Goal: Information Seeking & Learning: Learn about a topic

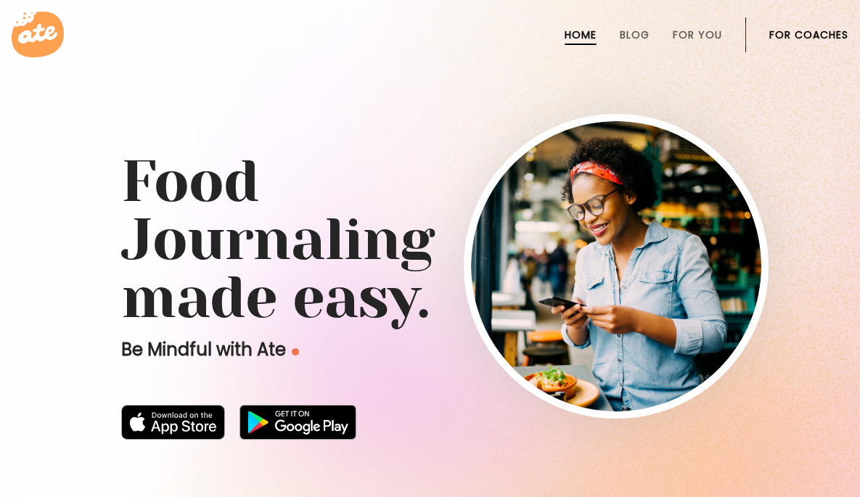
click at [804, 32] on link "For Coaches" at bounding box center [809, 35] width 79 height 12
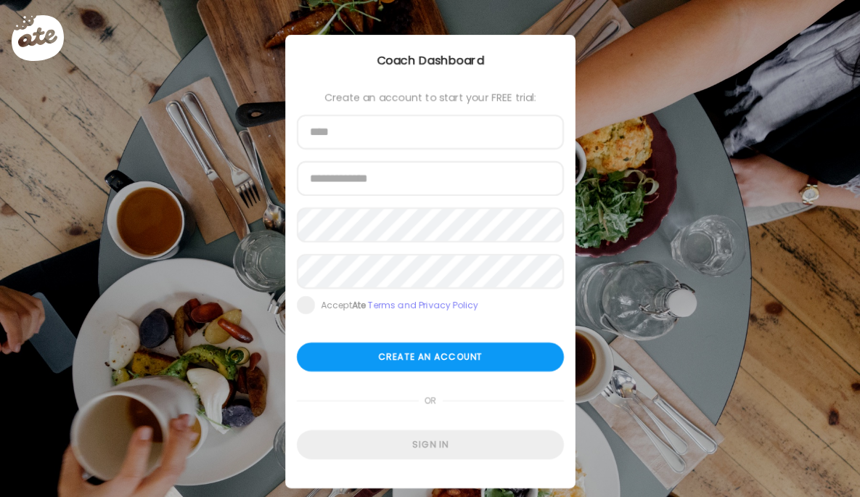
type input "**********"
click at [589, 17] on html "Customize your cookie preferences We respect your right to privacy. You can cho…" at bounding box center [430, 8] width 860 height 17
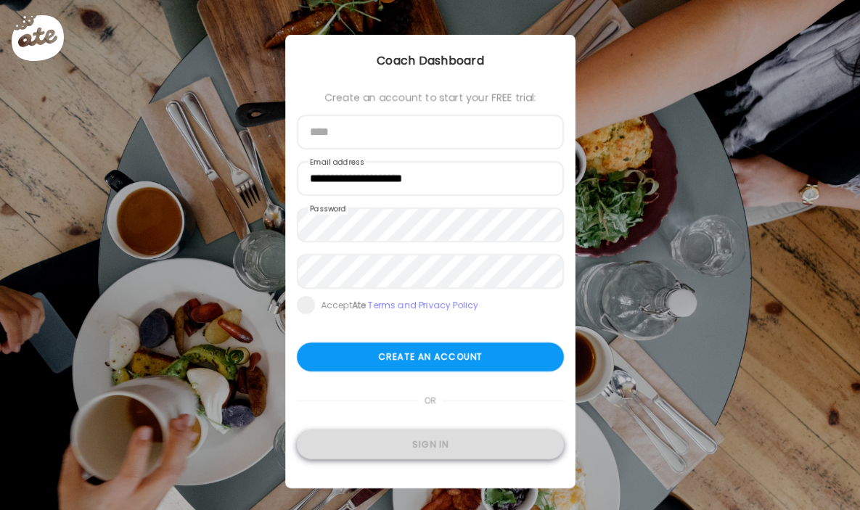
click at [468, 446] on div "Sign in" at bounding box center [430, 444] width 267 height 29
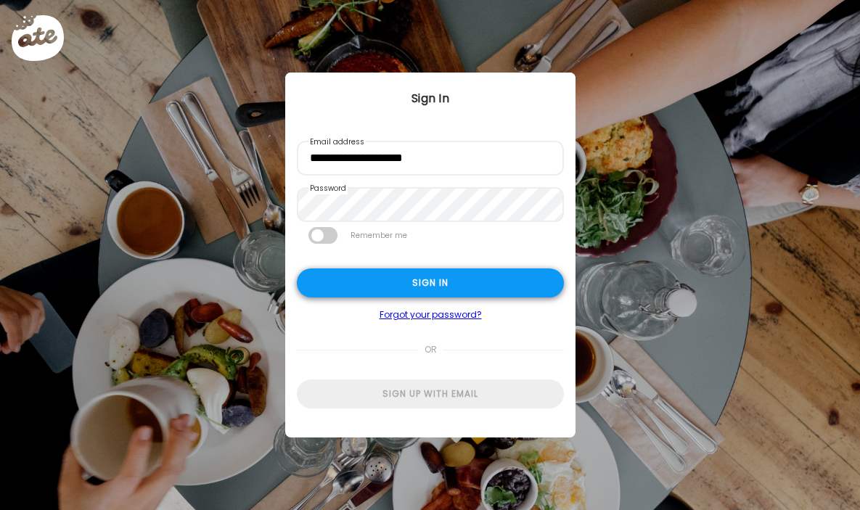
click at [455, 280] on div "Sign in" at bounding box center [430, 283] width 267 height 29
type input "**********"
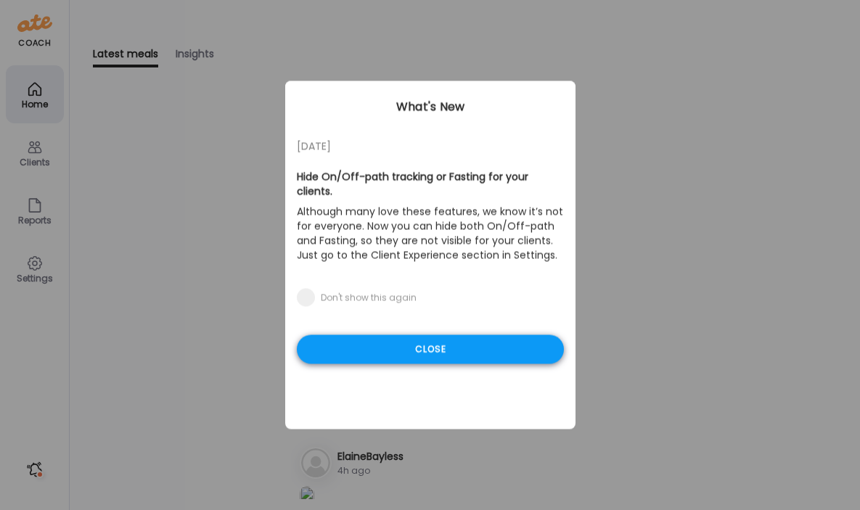
click at [457, 335] on div "Close" at bounding box center [430, 349] width 267 height 29
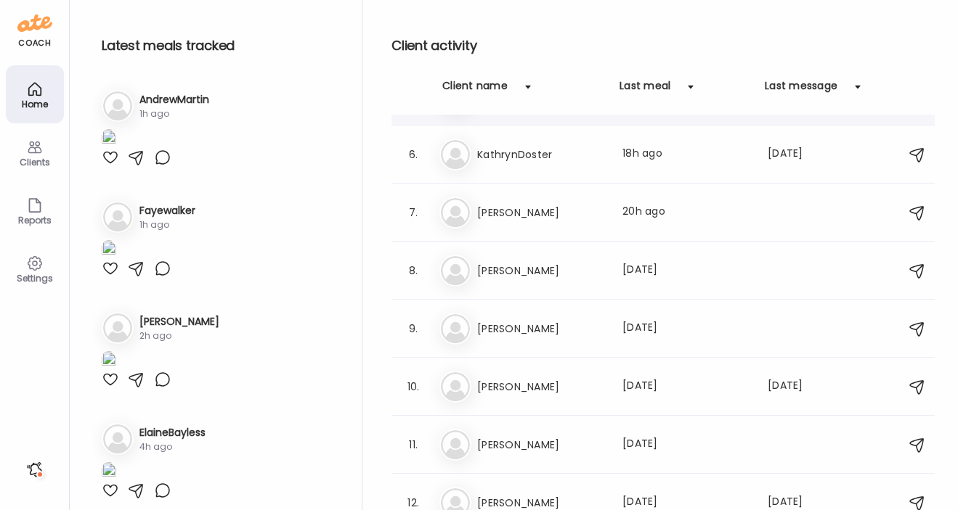
scroll to position [284, 0]
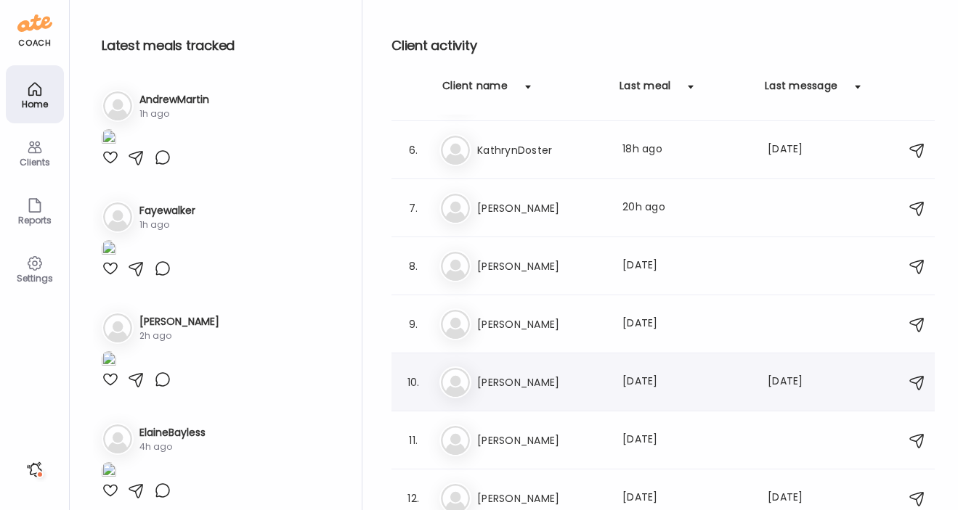
click at [516, 376] on h3 "Andrea" at bounding box center [541, 382] width 128 height 17
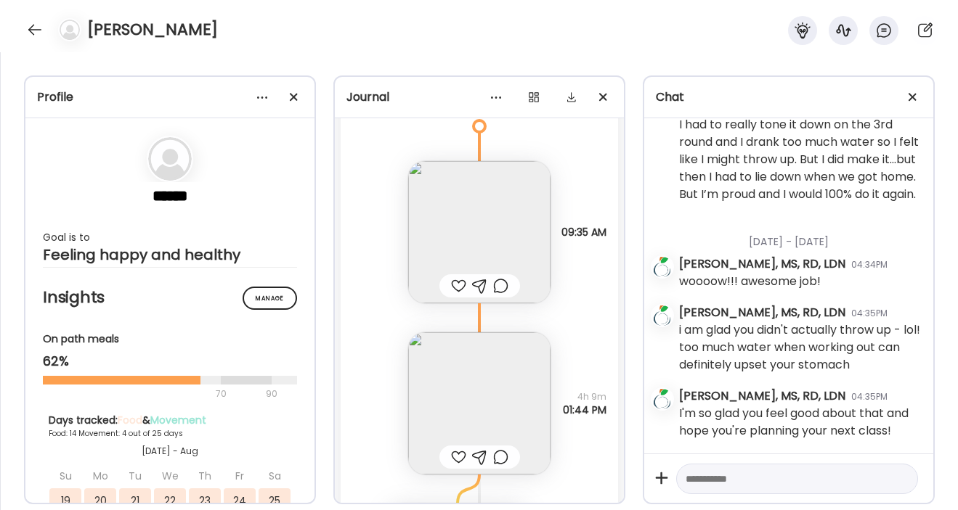
scroll to position [33456, 0]
click at [860, 93] on div at bounding box center [912, 97] width 29 height 29
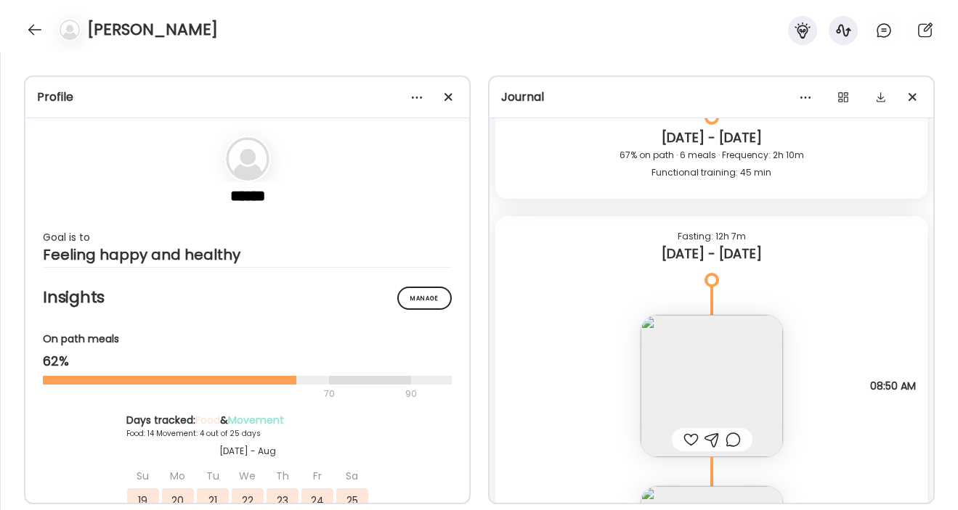
scroll to position [30214, 0]
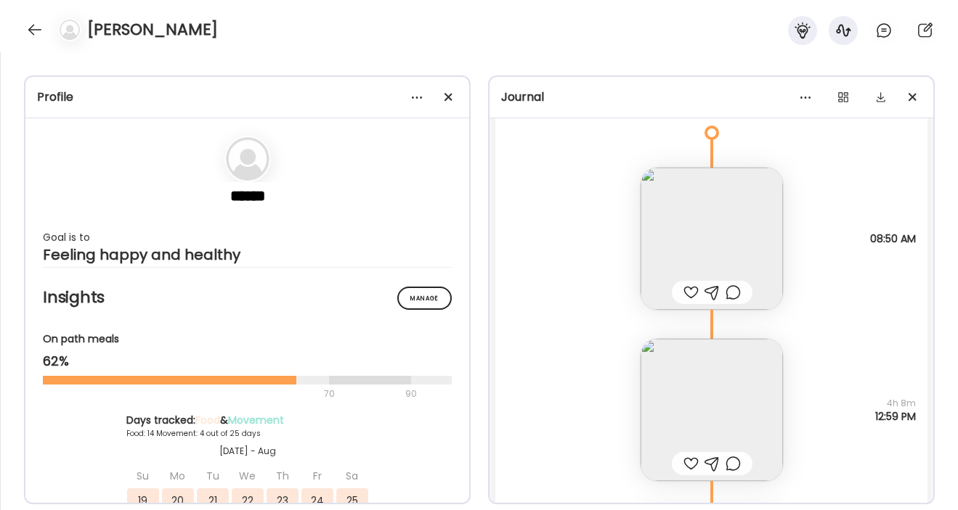
click at [706, 243] on img at bounding box center [711, 239] width 142 height 142
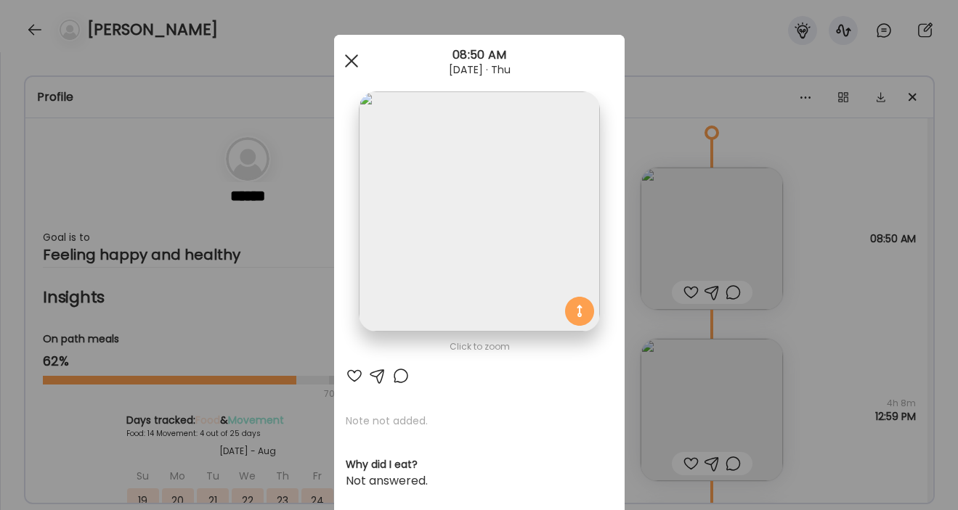
click at [347, 57] on span at bounding box center [350, 60] width 13 height 13
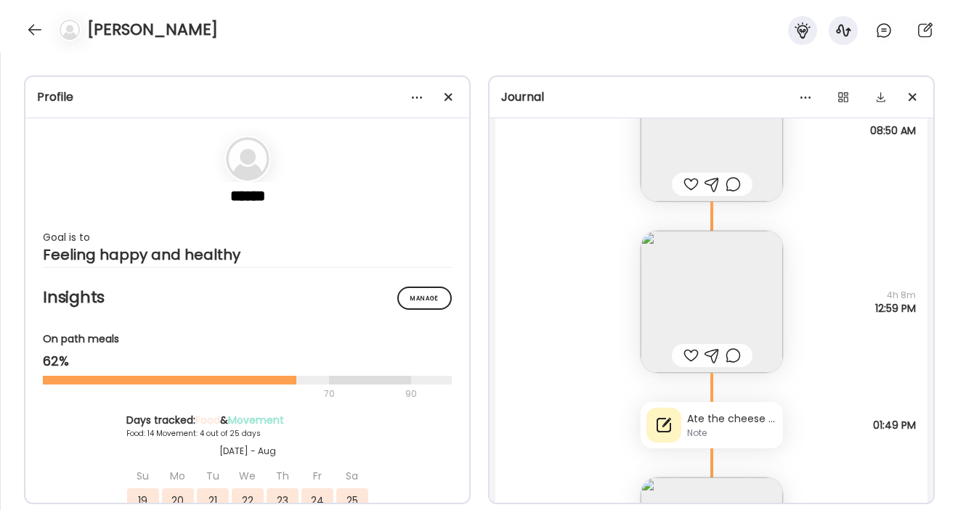
scroll to position [30338, 0]
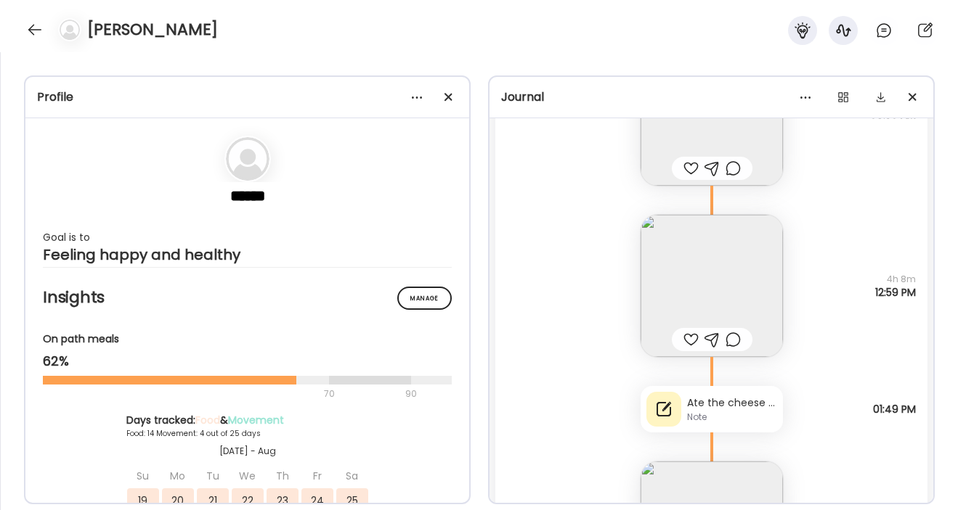
click at [757, 283] on img at bounding box center [711, 286] width 142 height 142
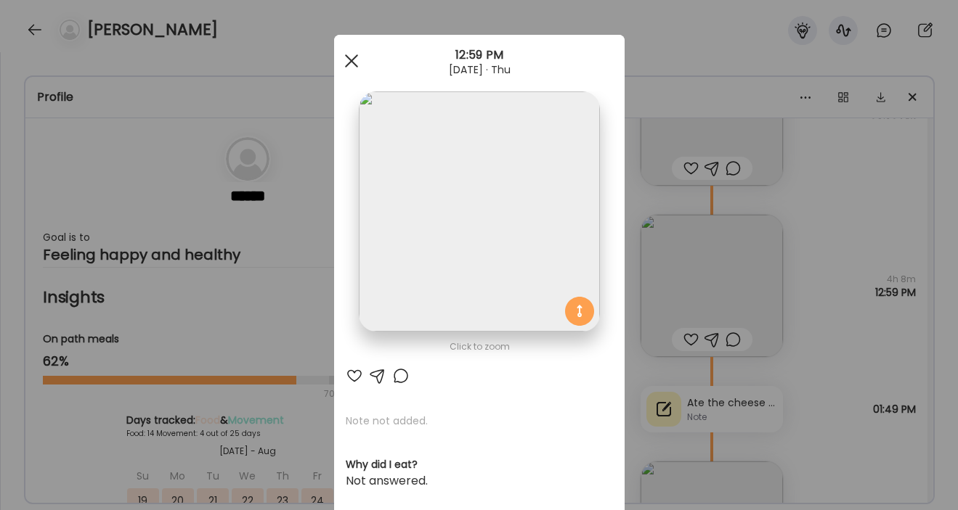
click at [354, 60] on div at bounding box center [351, 60] width 29 height 29
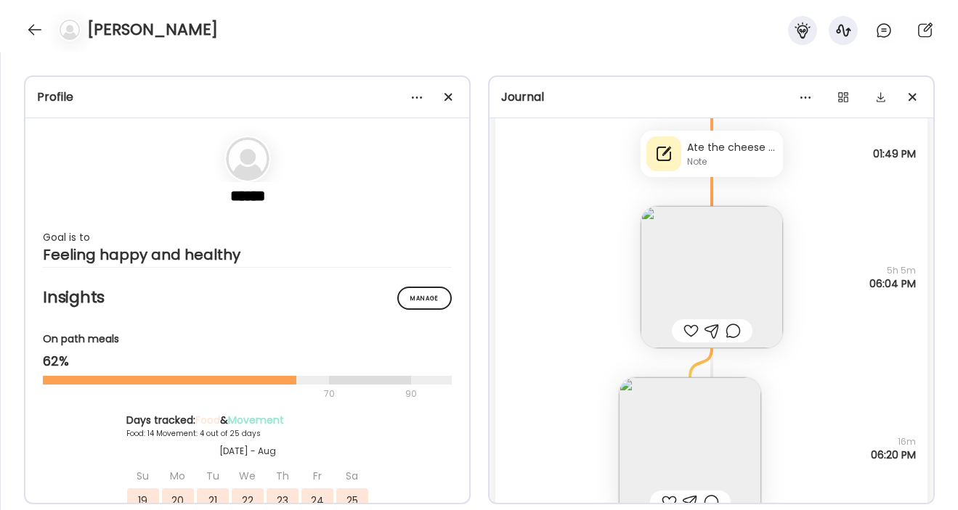
scroll to position [30582, 0]
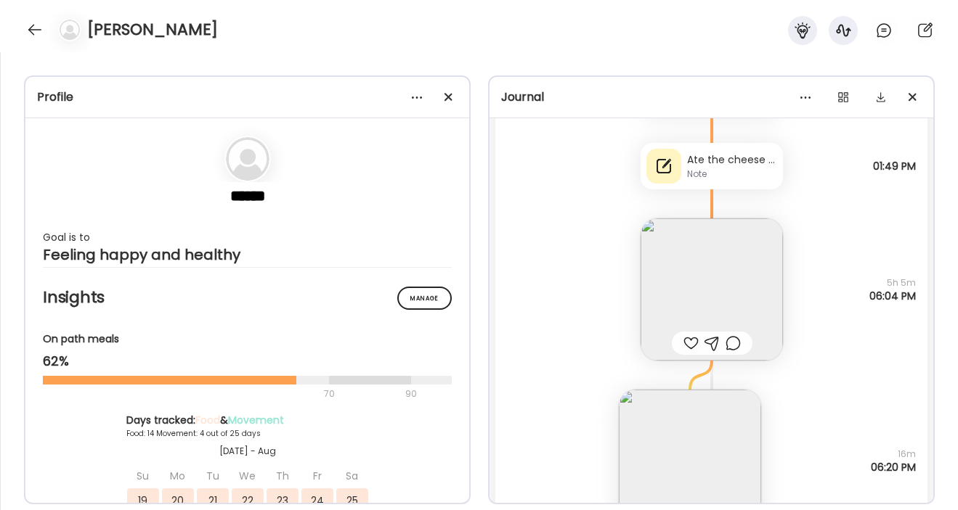
click at [719, 268] on img at bounding box center [711, 290] width 142 height 142
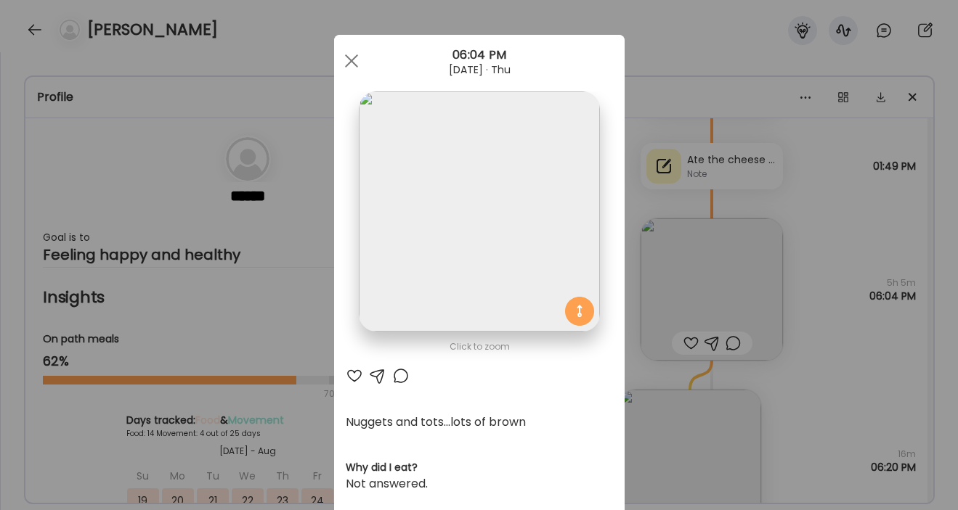
click at [483, 261] on img at bounding box center [479, 211] width 240 height 240
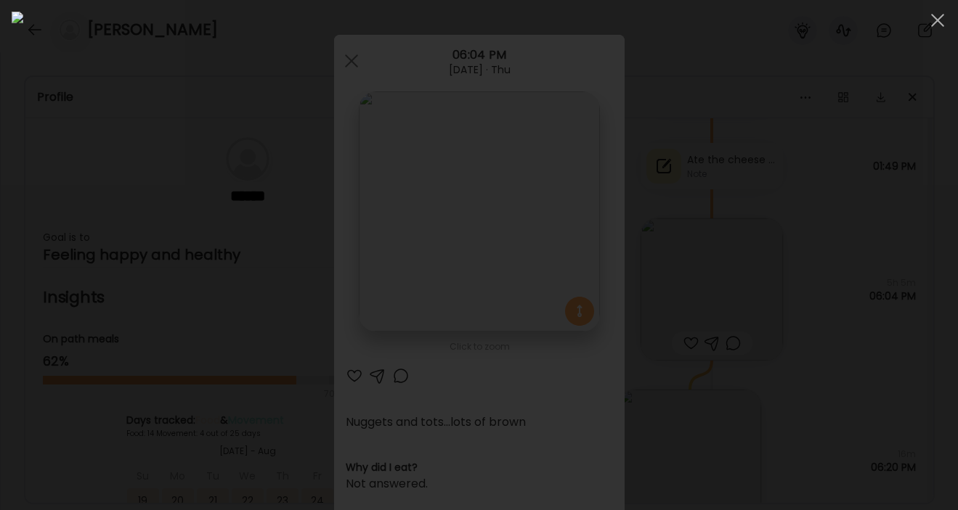
click at [825, 336] on div at bounding box center [479, 255] width 934 height 487
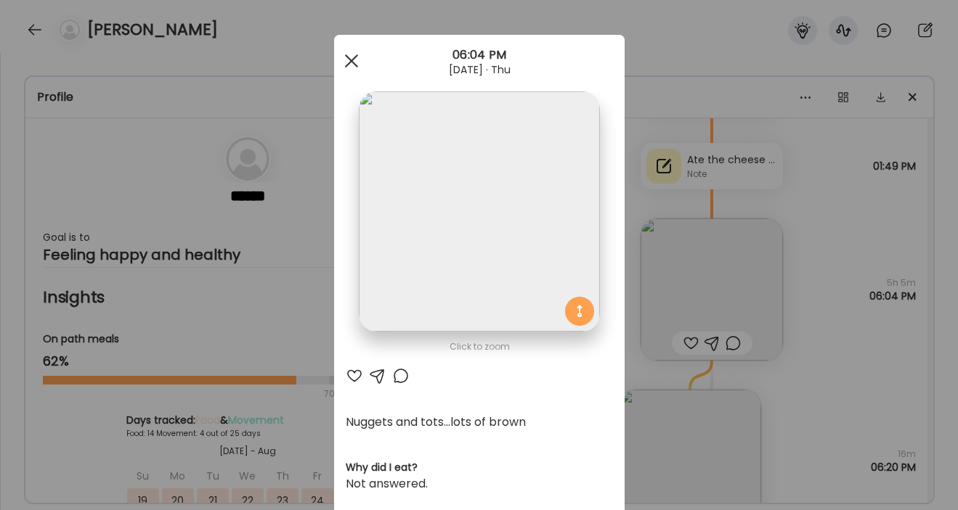
click at [351, 60] on span at bounding box center [350, 60] width 13 height 13
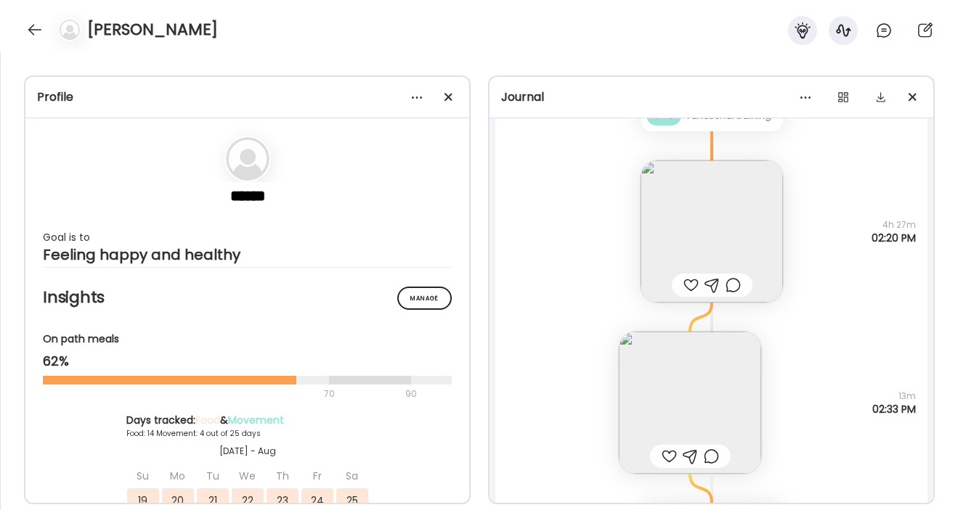
scroll to position [29267, 0]
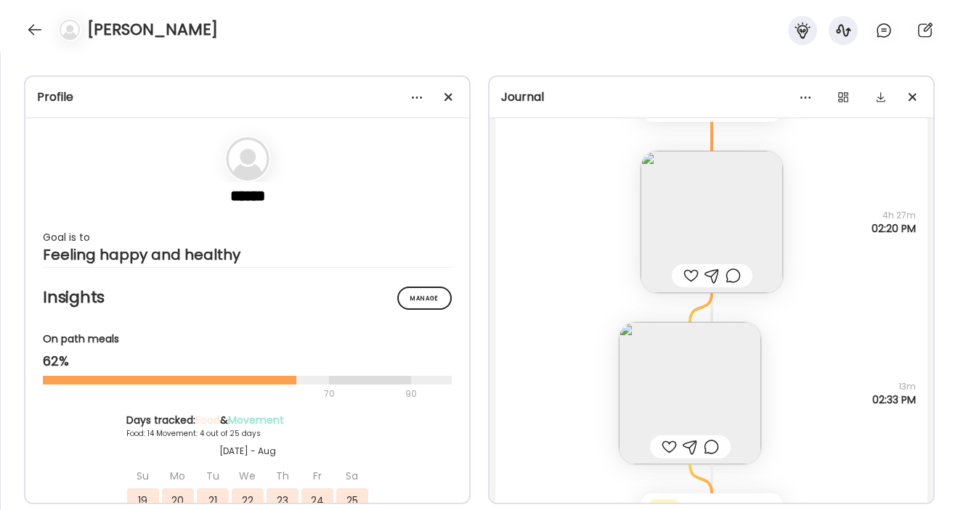
click at [717, 221] on img at bounding box center [711, 222] width 142 height 142
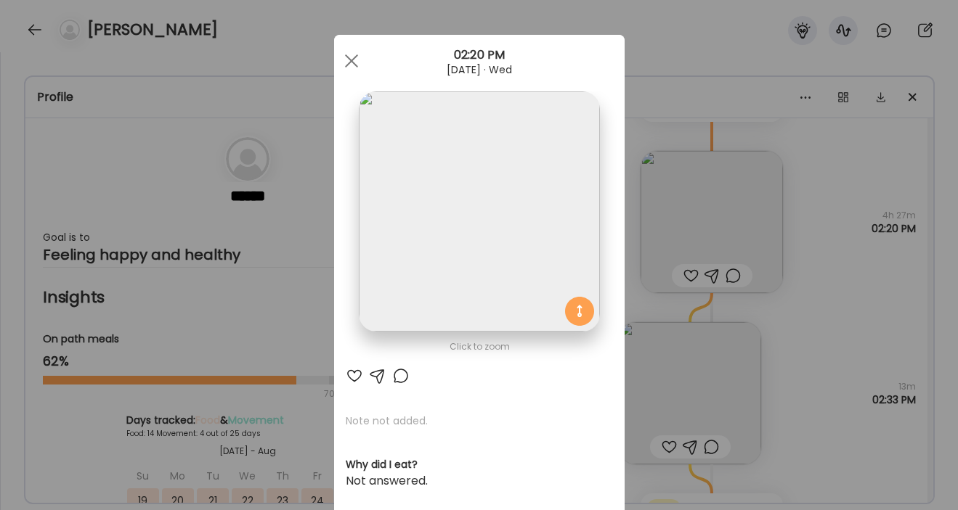
click at [478, 213] on img at bounding box center [479, 211] width 240 height 240
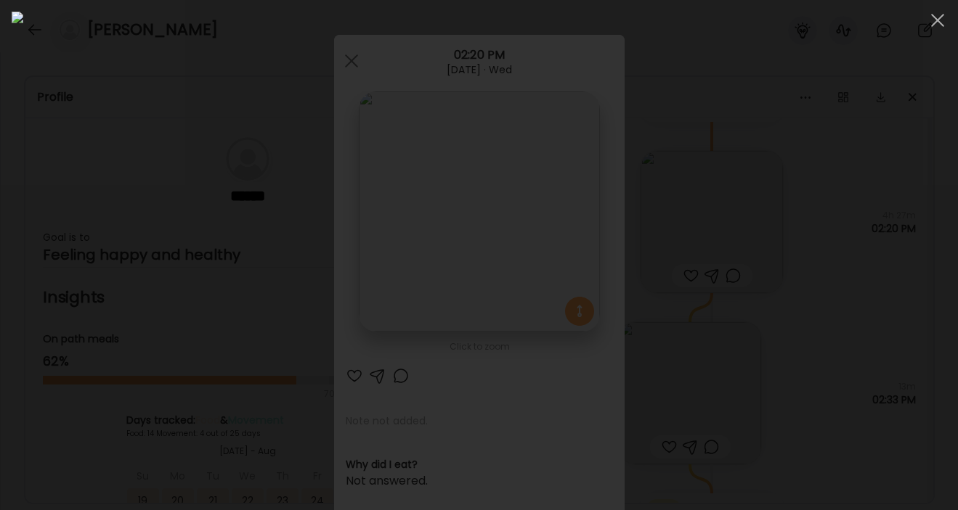
click at [848, 309] on div at bounding box center [479, 255] width 934 height 487
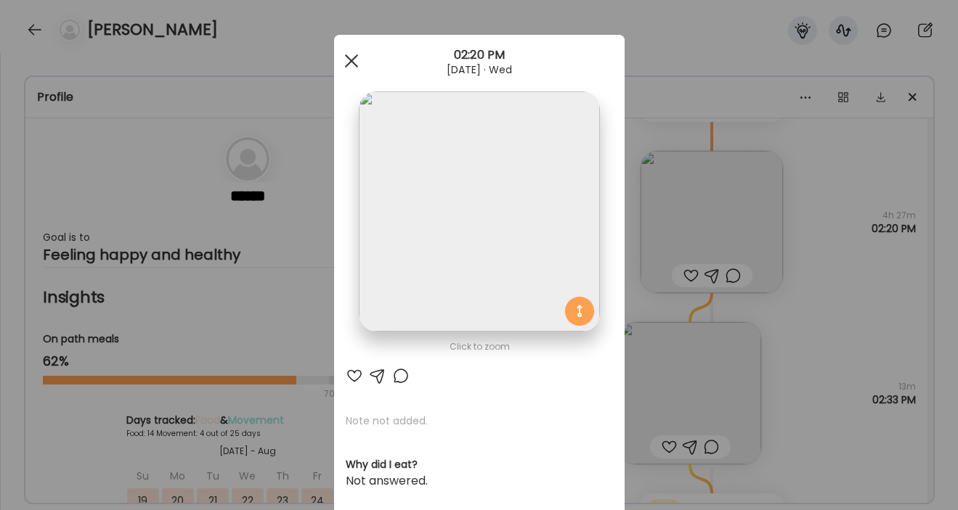
click at [345, 49] on div at bounding box center [351, 60] width 29 height 29
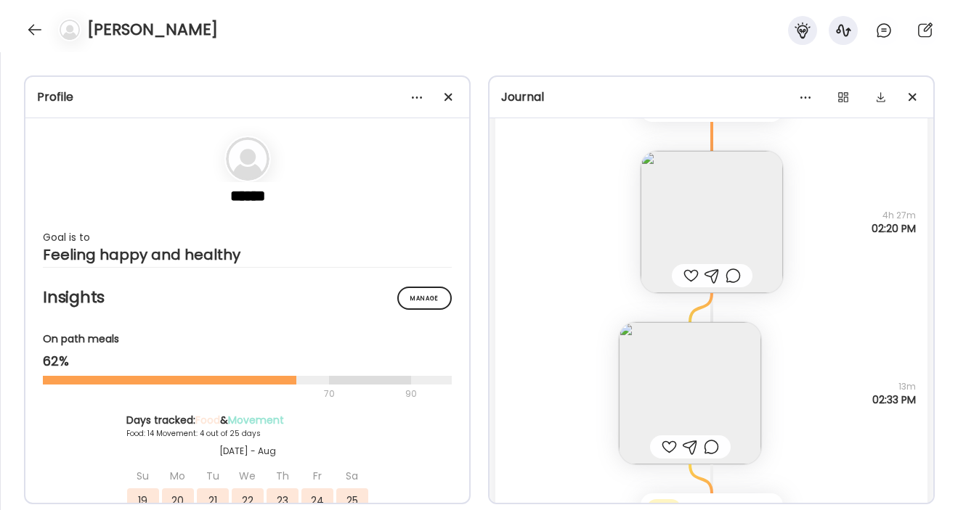
click at [592, 286] on div "Note not added Questions not answered 4h 27m 02:20 PM" at bounding box center [711, 207] width 432 height 171
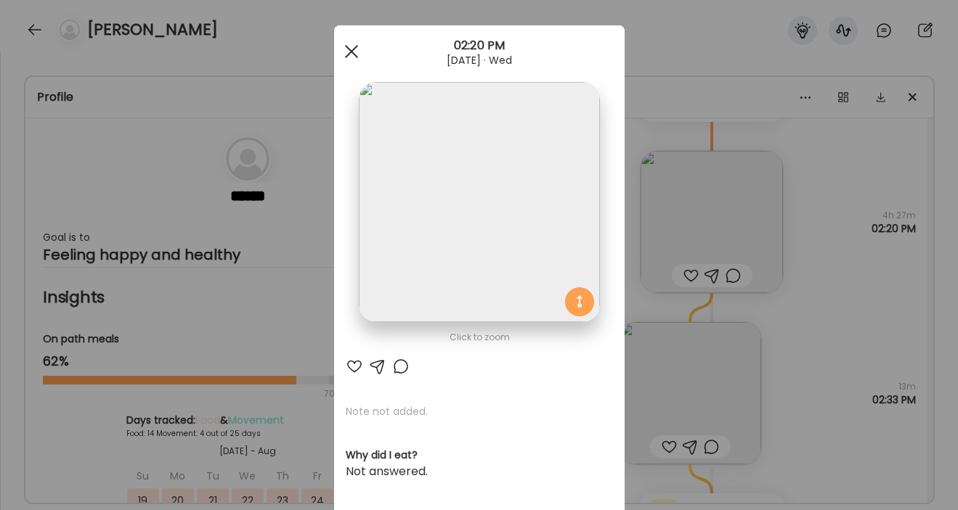
click at [347, 59] on div at bounding box center [351, 51] width 29 height 29
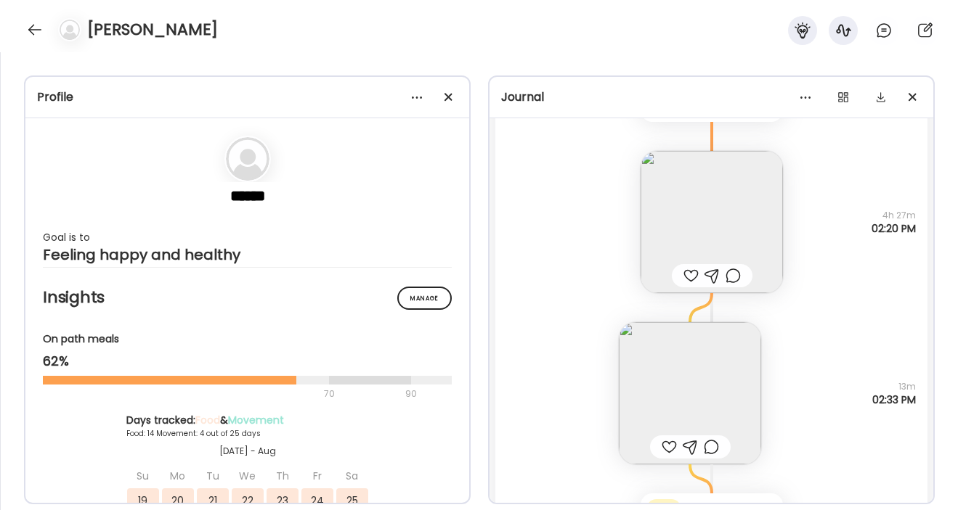
scroll to position [29273, 0]
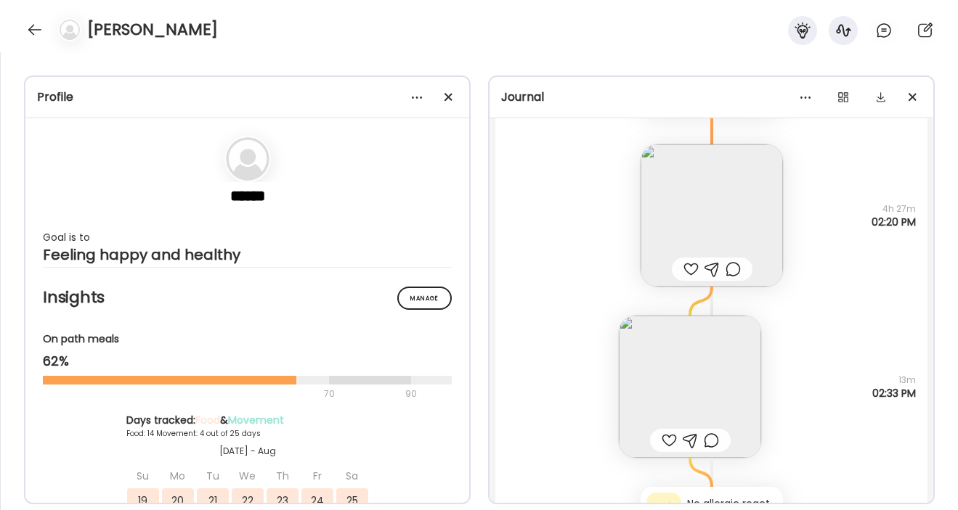
click at [728, 215] on img at bounding box center [711, 215] width 142 height 142
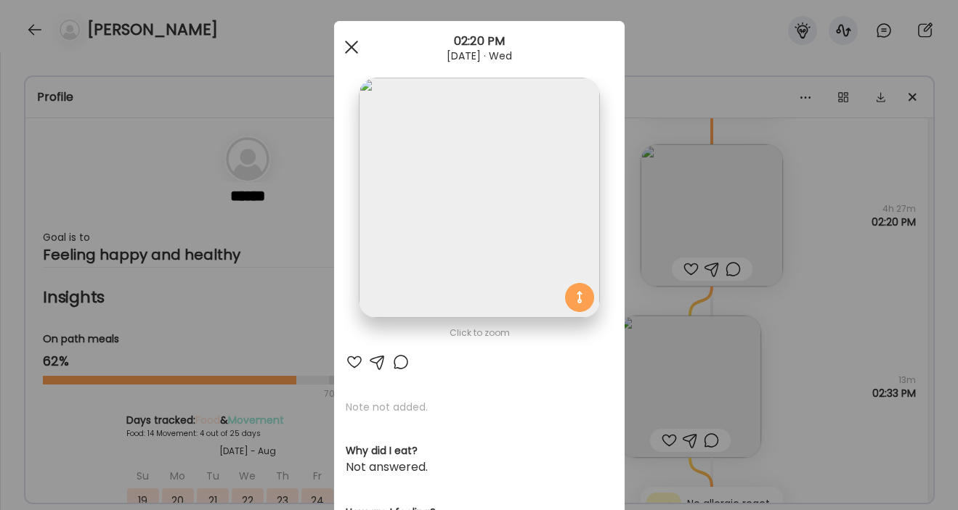
click at [356, 51] on span at bounding box center [350, 47] width 13 height 13
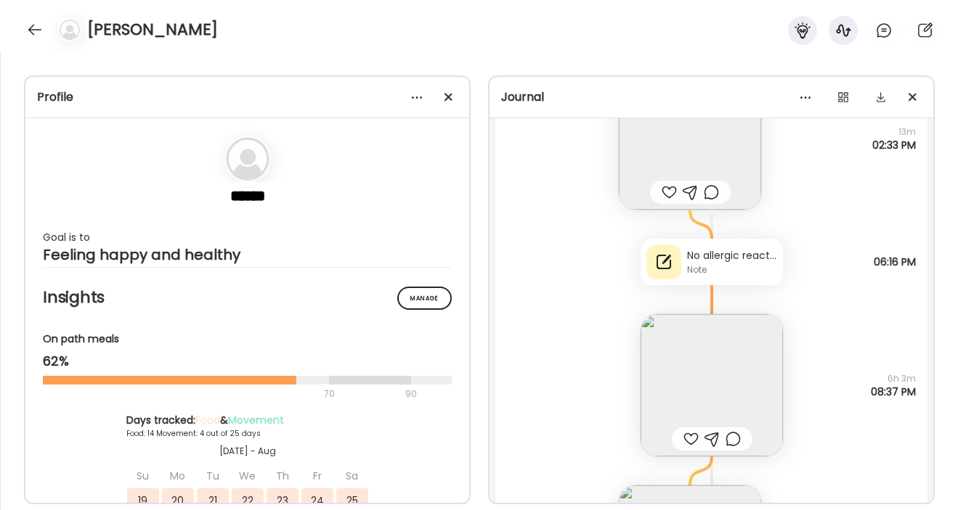
scroll to position [29530, 0]
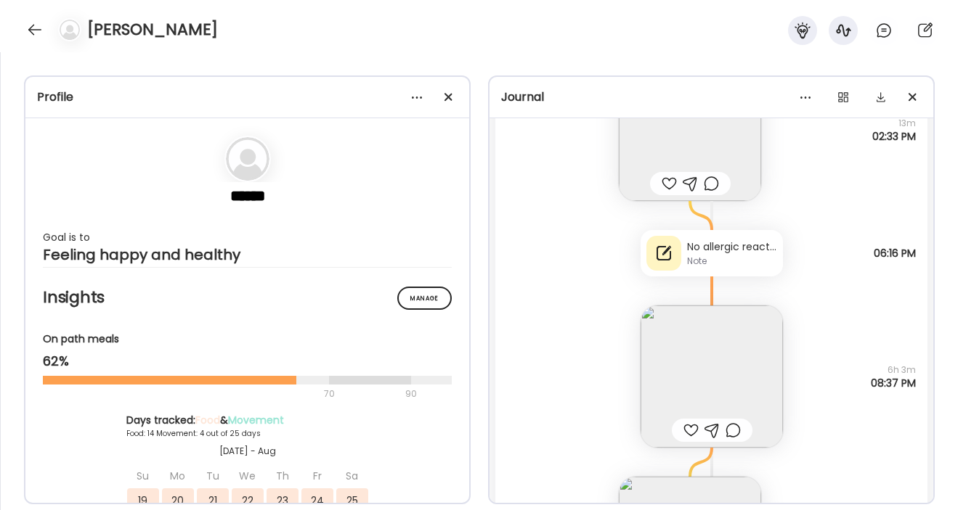
click at [767, 250] on div "No allergic reactions today" at bounding box center [732, 247] width 90 height 15
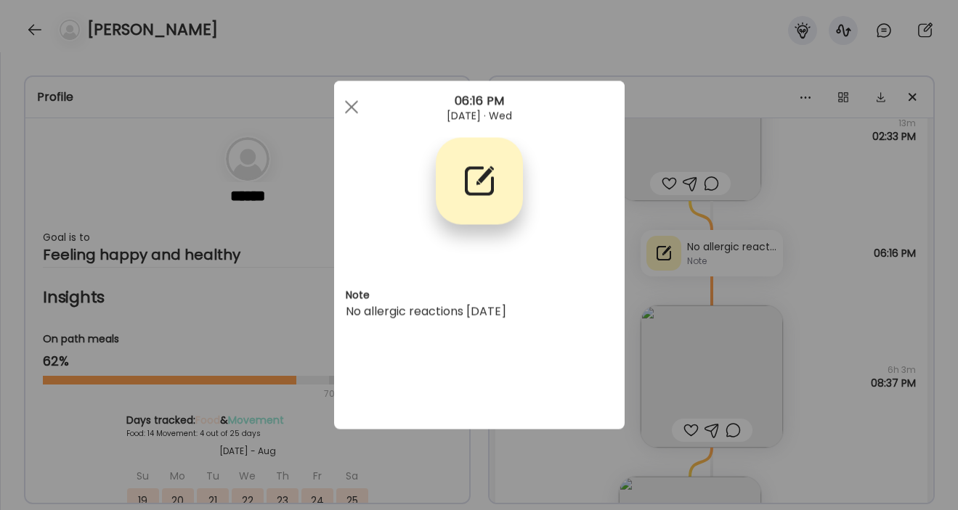
scroll to position [0, 0]
click at [350, 106] on span at bounding box center [350, 106] width 13 height 13
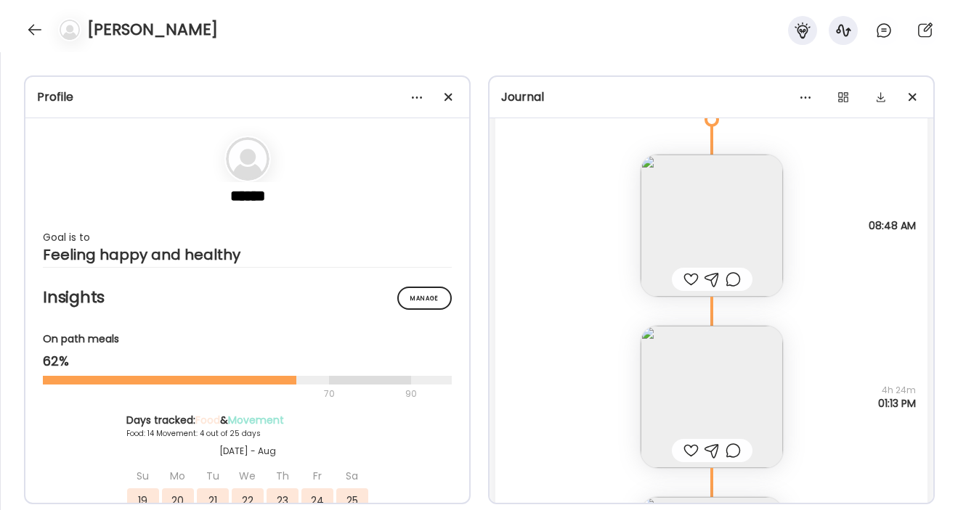
scroll to position [27647, 0]
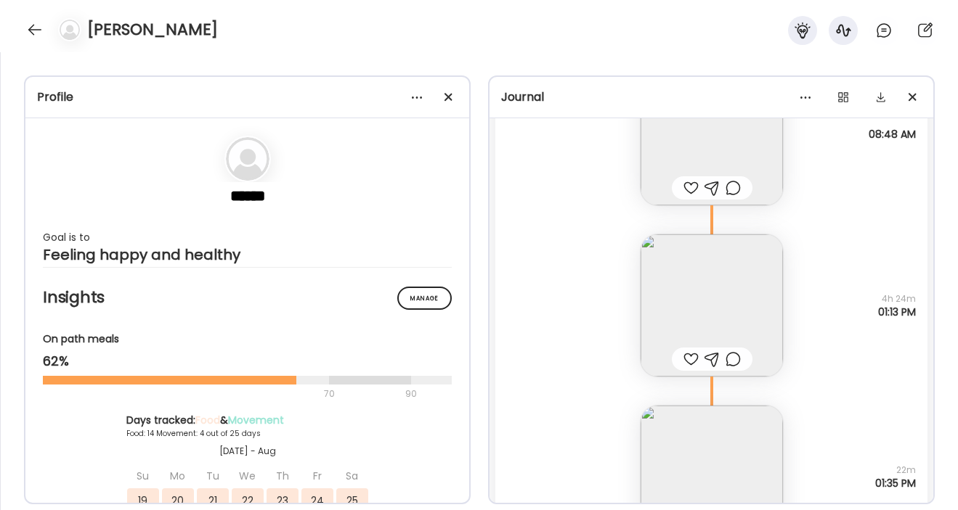
click at [690, 303] on img at bounding box center [711, 305] width 142 height 142
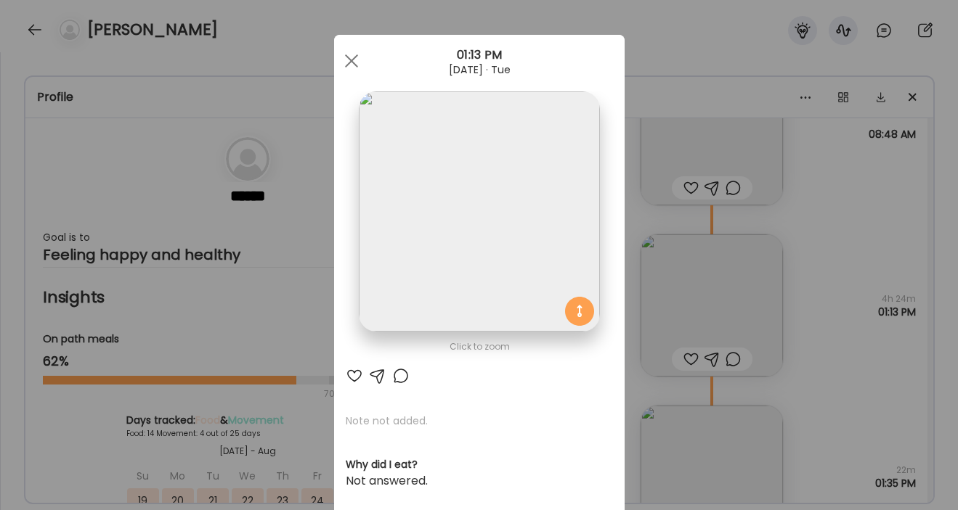
click at [476, 237] on img at bounding box center [479, 211] width 240 height 240
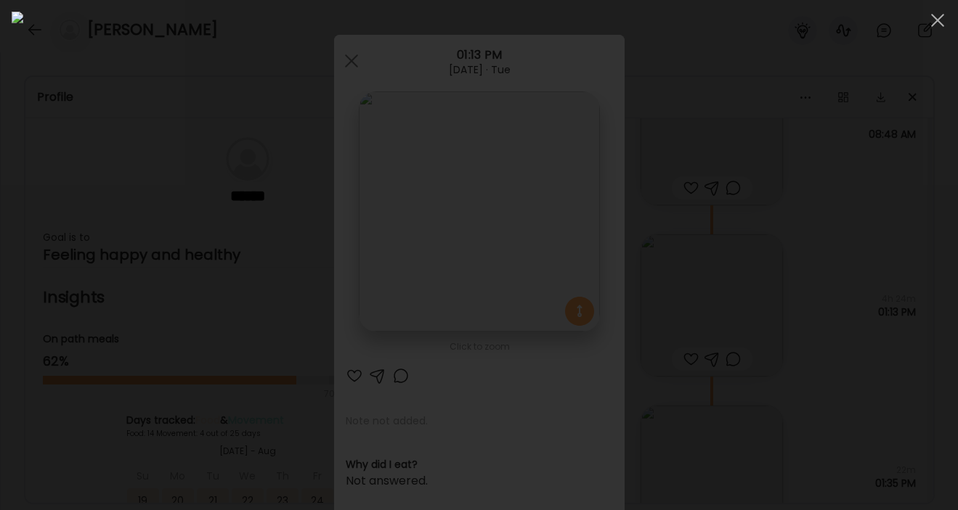
click at [846, 370] on div at bounding box center [479, 255] width 934 height 487
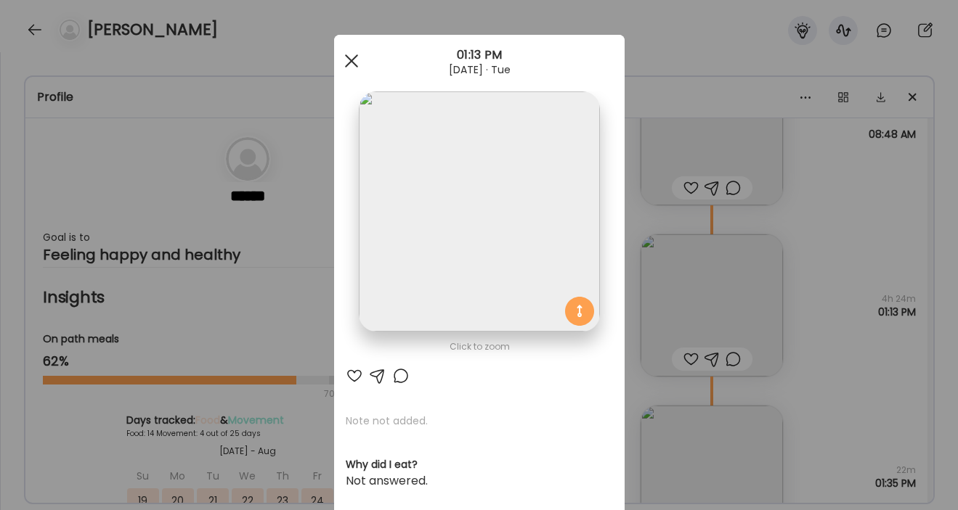
click at [356, 61] on div at bounding box center [351, 60] width 29 height 29
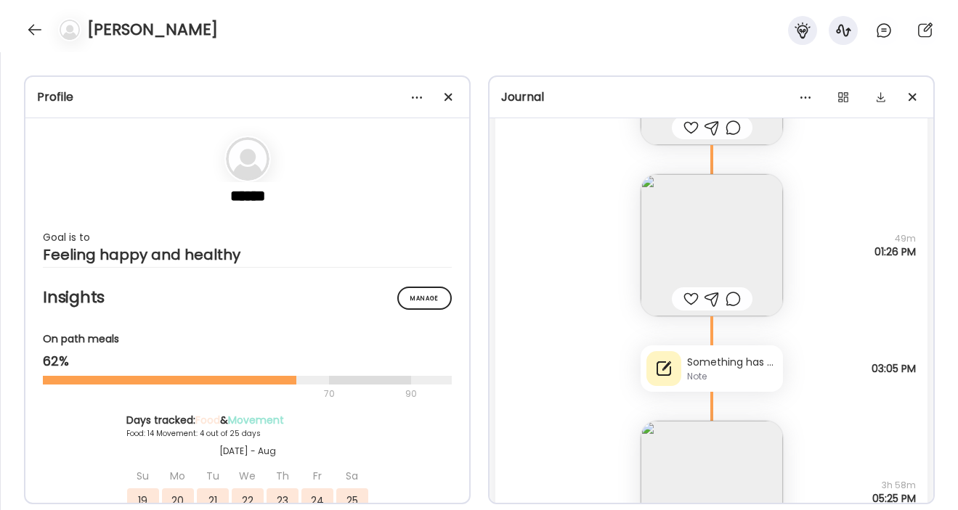
scroll to position [26730, 0]
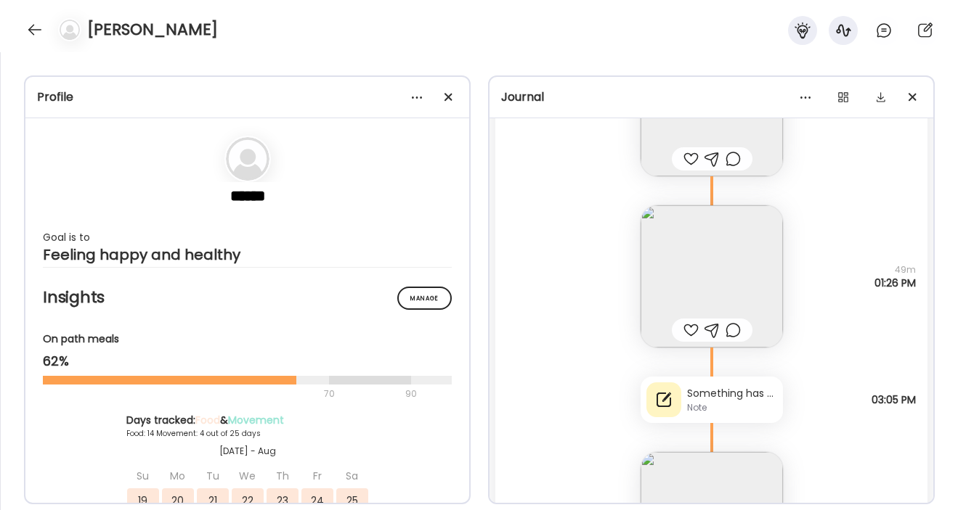
click at [735, 392] on div "Something has made my lips tingly and my throat kind of sore. My guess is the c…" at bounding box center [732, 393] width 90 height 15
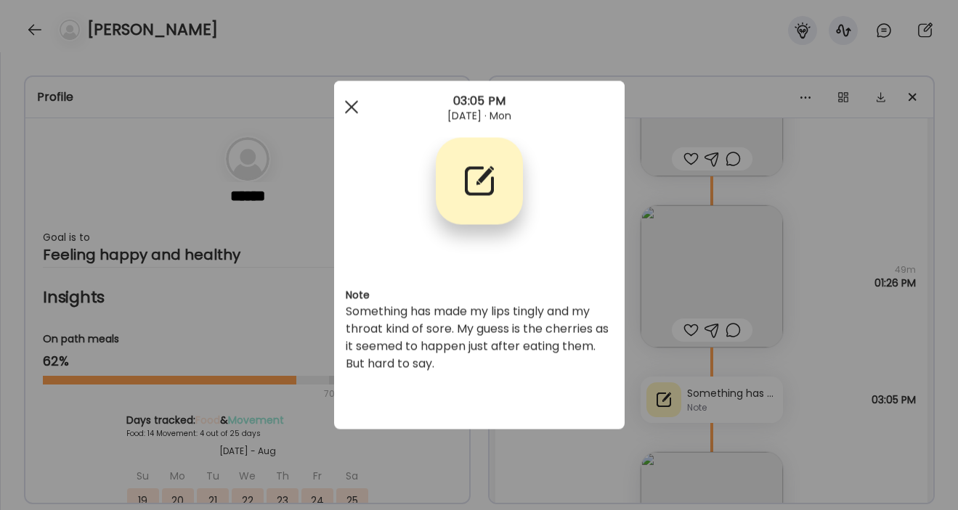
click at [348, 104] on span at bounding box center [350, 106] width 13 height 13
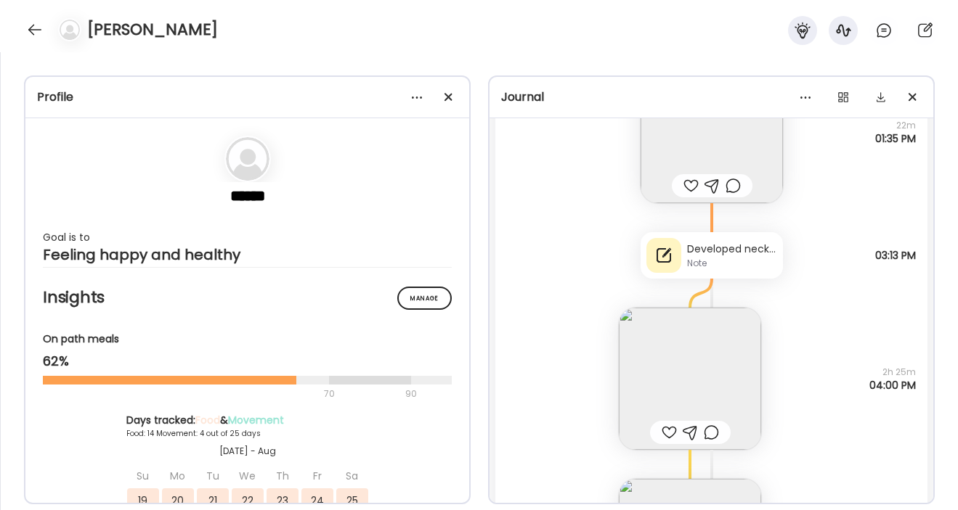
scroll to position [27989, 0]
click at [739, 269] on div "Note" at bounding box center [732, 267] width 90 height 13
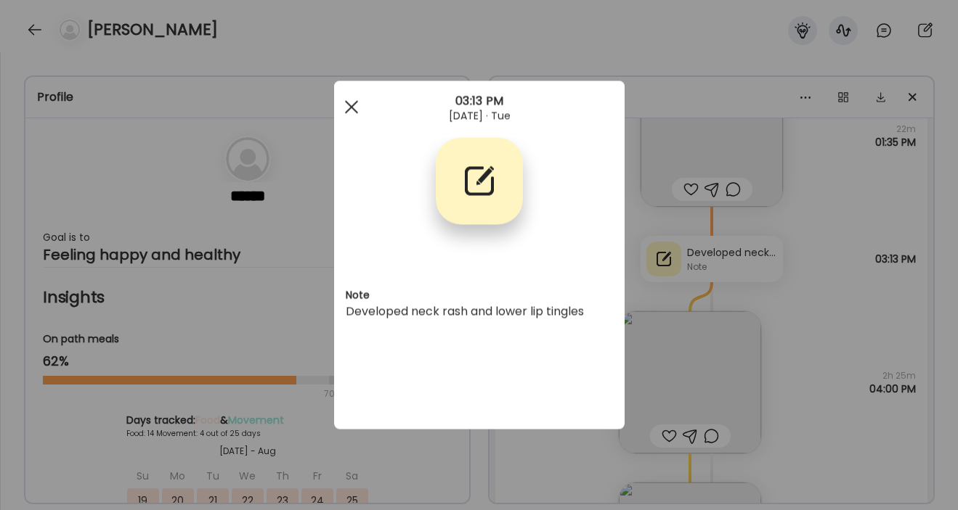
click at [346, 109] on div at bounding box center [351, 107] width 29 height 29
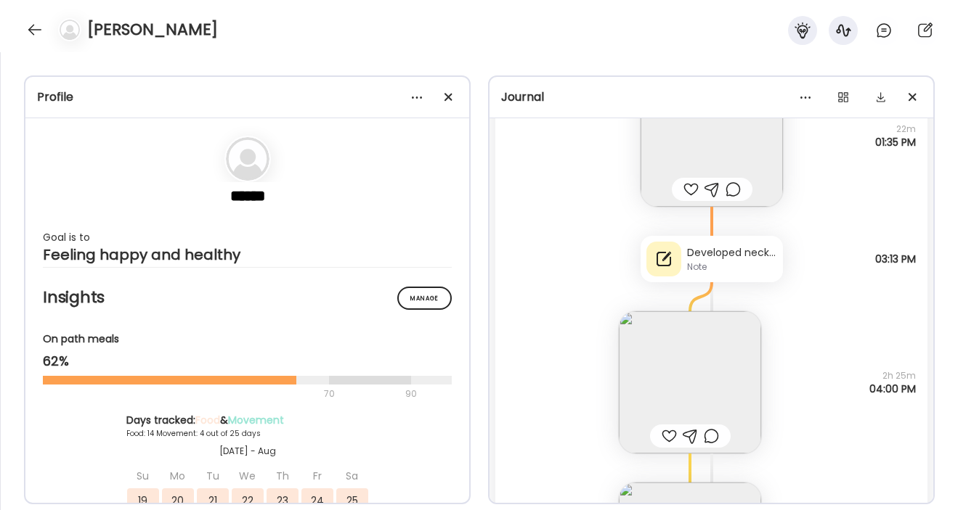
click at [558, 252] on div "Developed neck rash and lower lip tingles Note Developed neck rash and lower li…" at bounding box center [711, 244] width 432 height 75
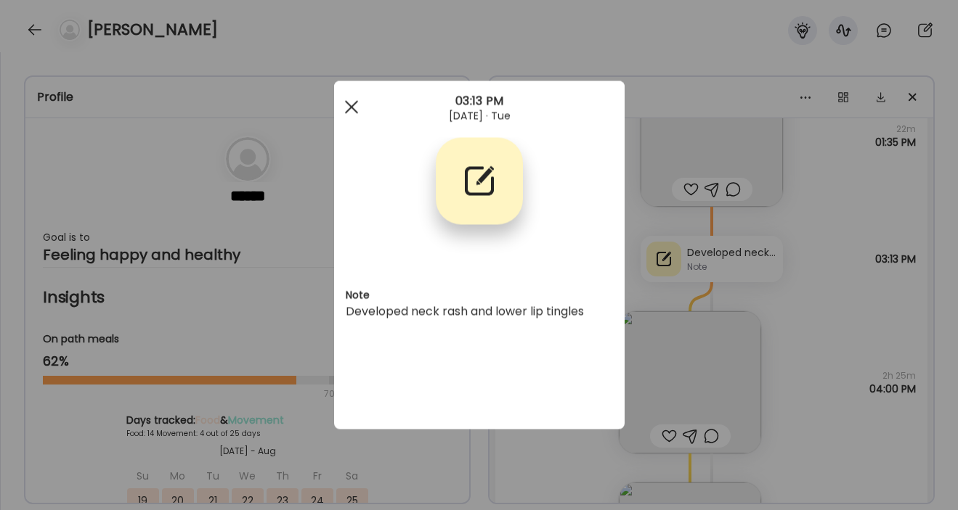
click at [354, 108] on div at bounding box center [351, 107] width 29 height 29
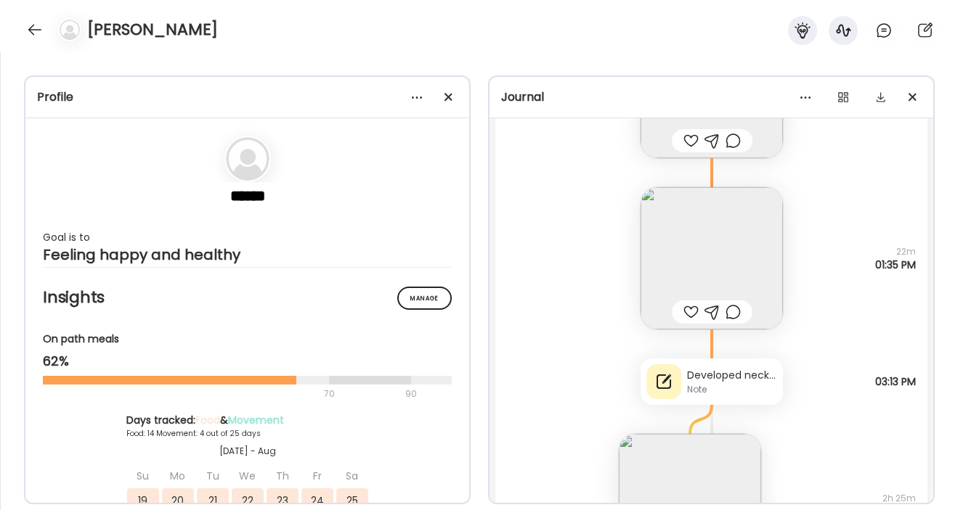
scroll to position [27872, 0]
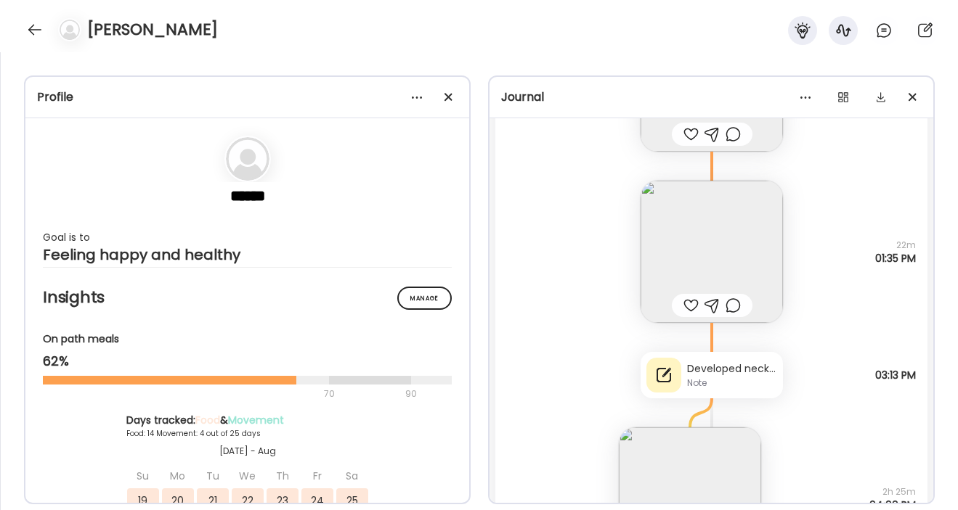
click at [719, 370] on div "Developed neck rash and lower lip tingles" at bounding box center [732, 369] width 90 height 15
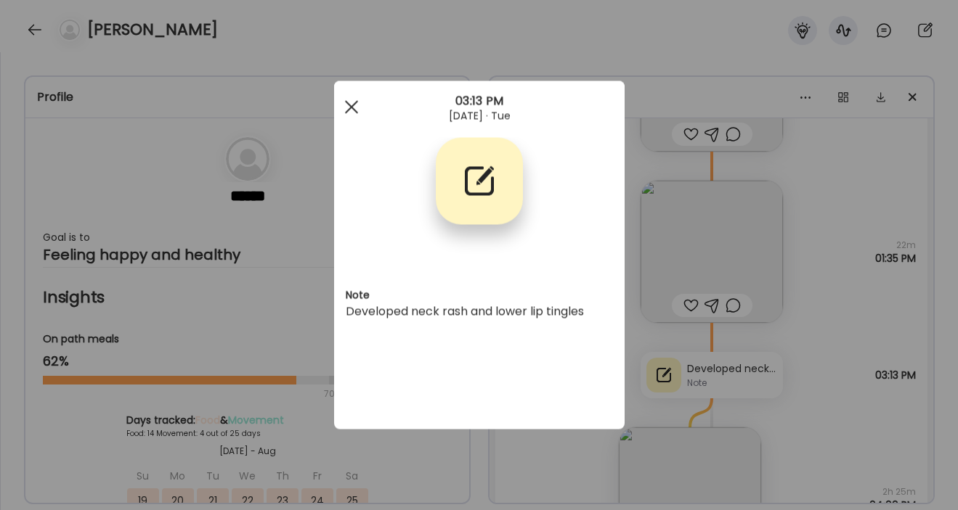
click at [348, 98] on div at bounding box center [351, 107] width 29 height 29
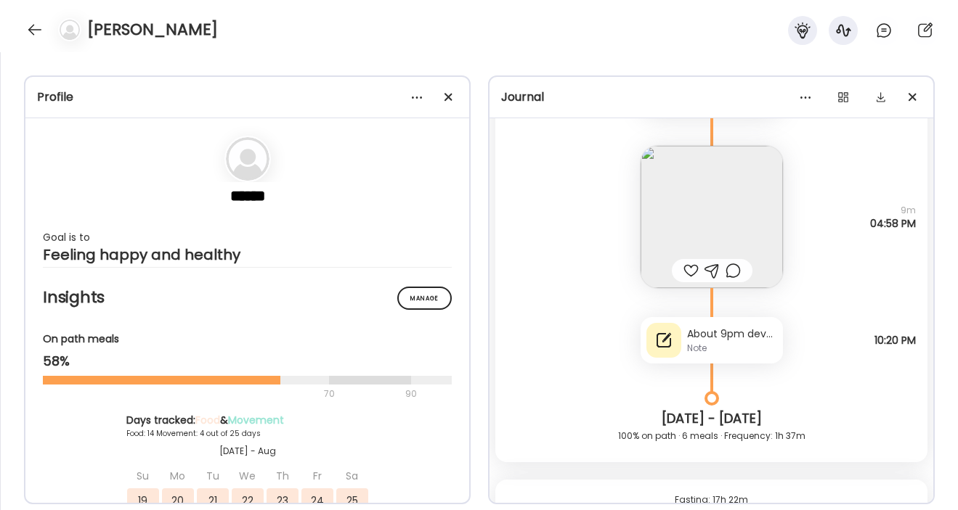
scroll to position [24258, 0]
click at [745, 343] on div "Note" at bounding box center [732, 347] width 90 height 13
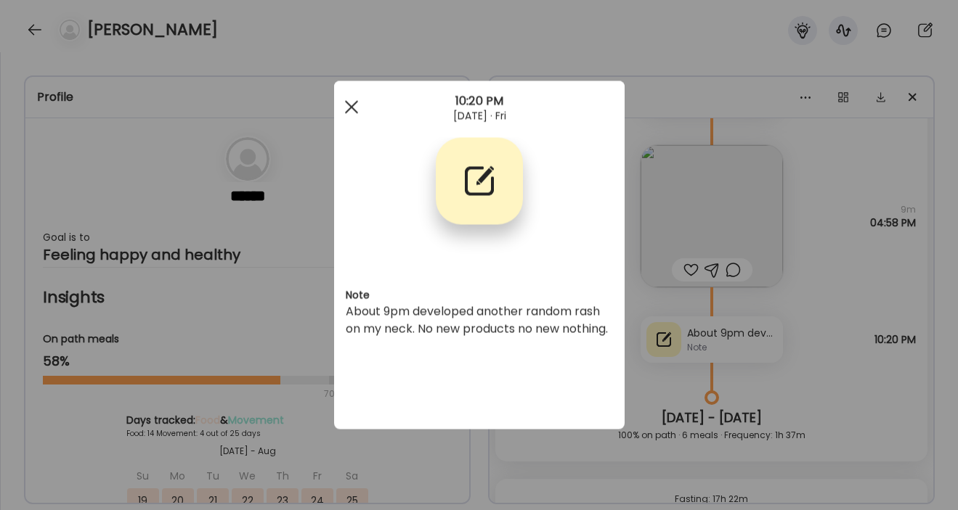
click at [347, 104] on span at bounding box center [350, 106] width 13 height 13
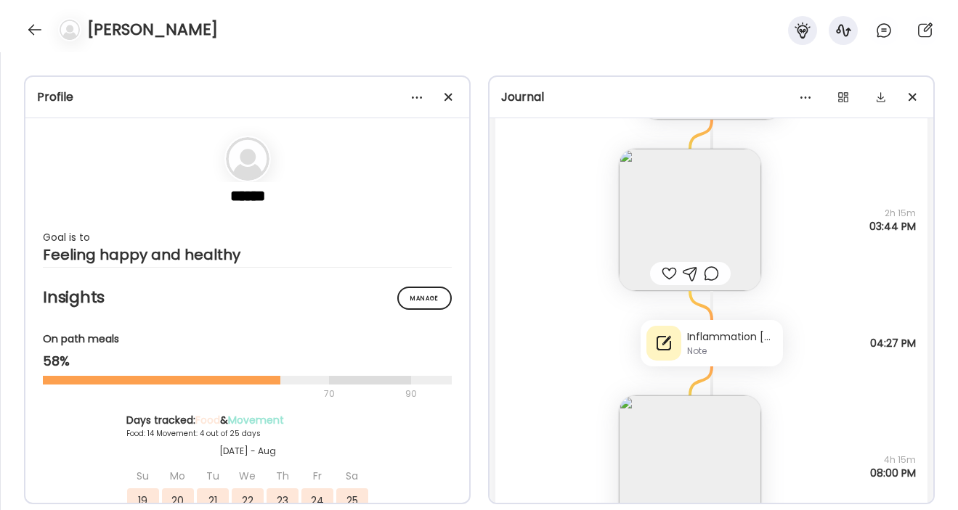
scroll to position [22563, 0]
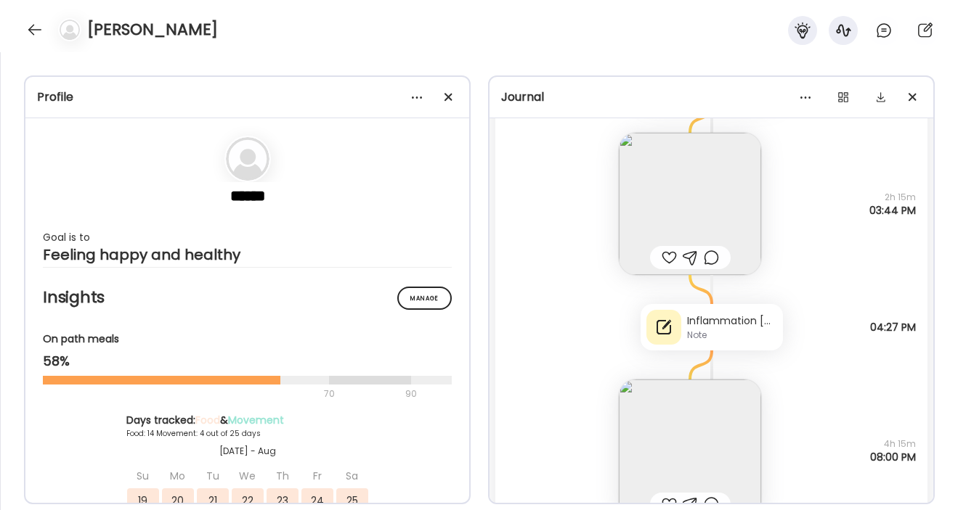
click at [715, 325] on div "Inflammation today, in my hands my face, my torso…feeling extra sore from exerc…" at bounding box center [732, 321] width 90 height 15
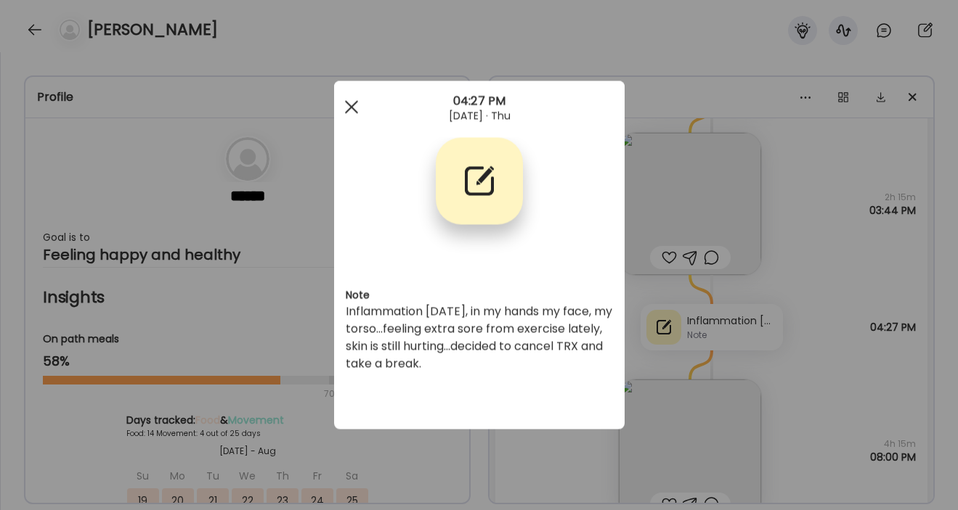
click at [350, 102] on div at bounding box center [351, 107] width 29 height 29
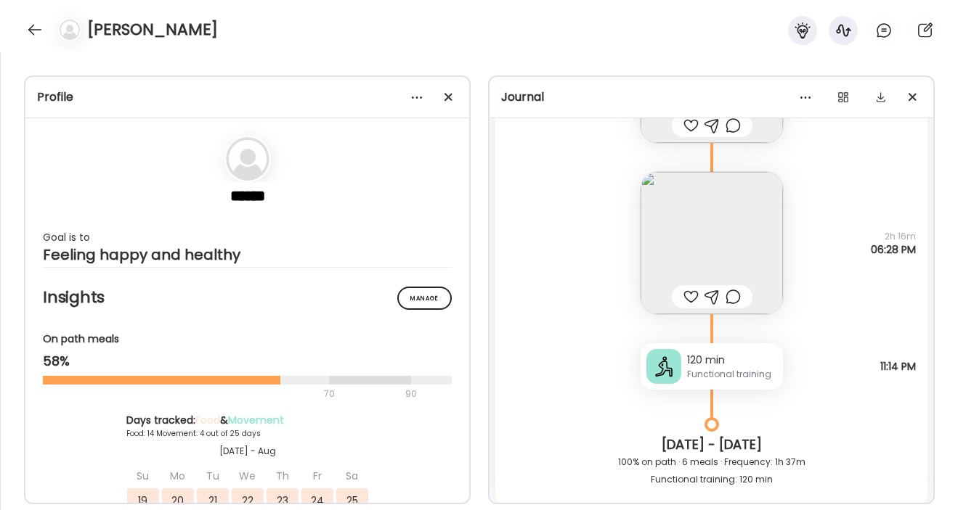
scroll to position [25536, 0]
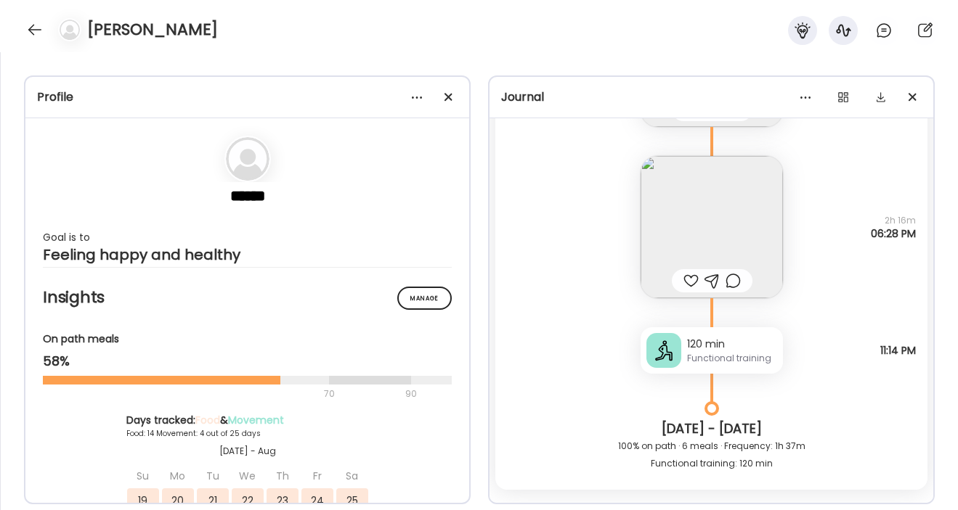
click at [723, 203] on img at bounding box center [711, 227] width 142 height 142
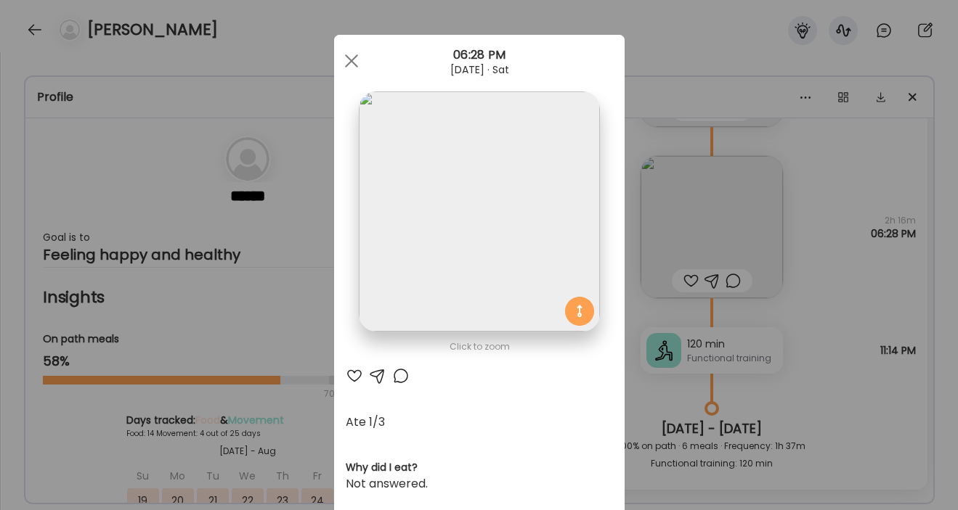
scroll to position [1, 0]
click at [498, 237] on img at bounding box center [479, 211] width 240 height 240
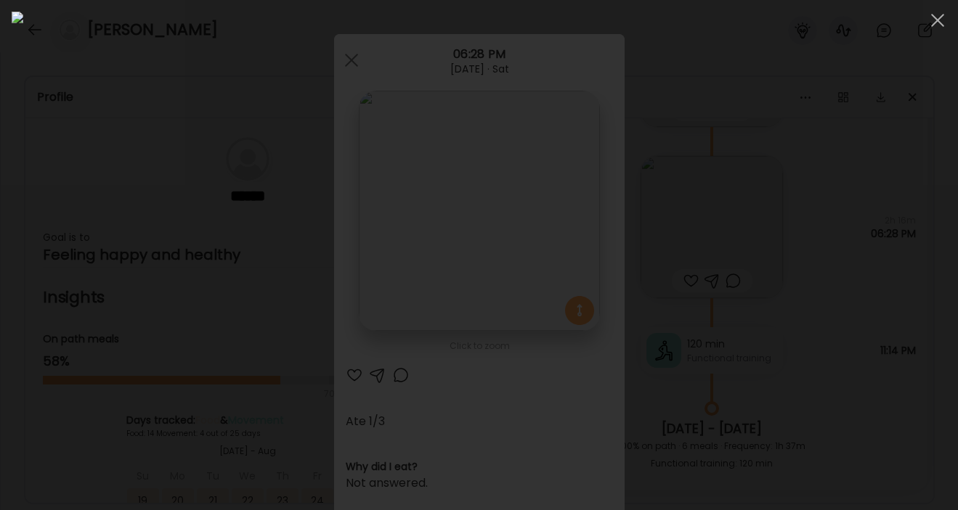
click at [860, 352] on div at bounding box center [479, 255] width 934 height 487
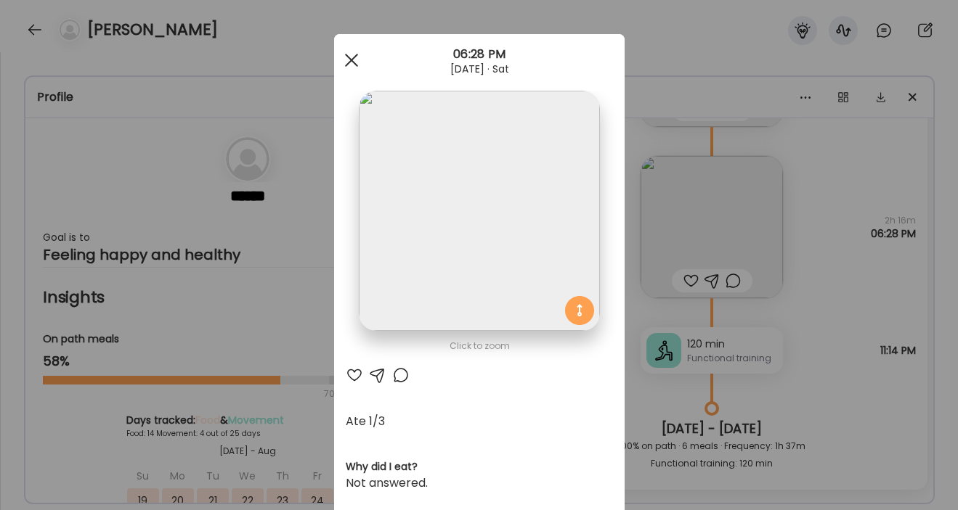
click at [345, 60] on div at bounding box center [351, 60] width 29 height 29
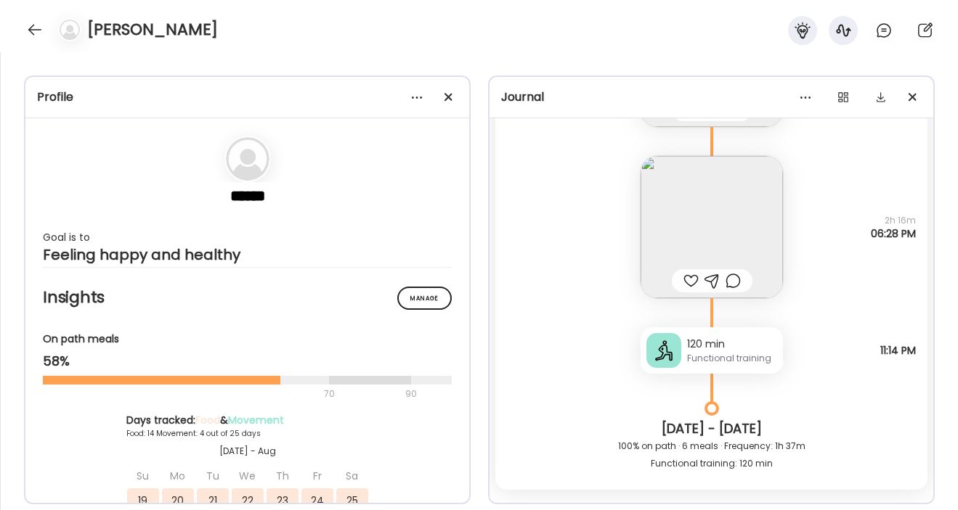
click at [855, 350] on div "120 min Functional training Swimming 11:14 PM" at bounding box center [711, 335] width 432 height 75
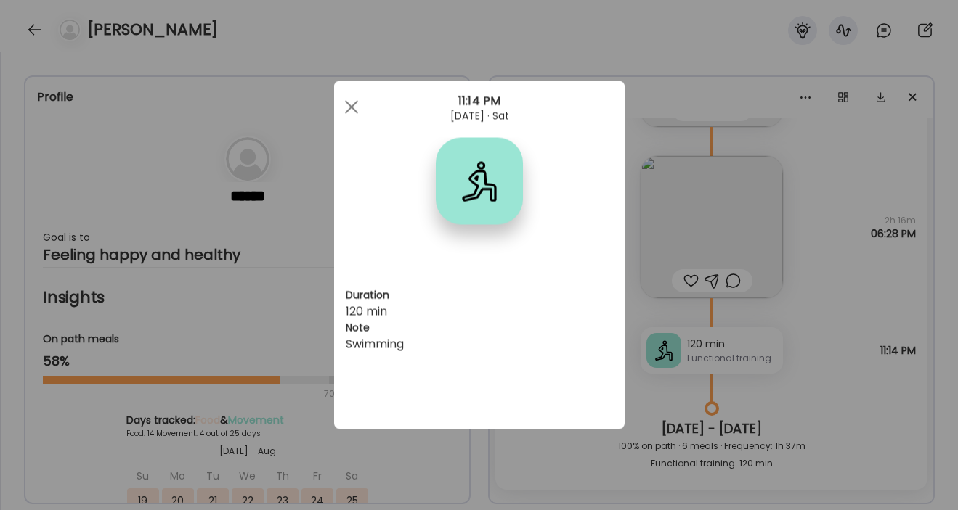
scroll to position [0, 0]
click at [348, 106] on div at bounding box center [351, 107] width 29 height 29
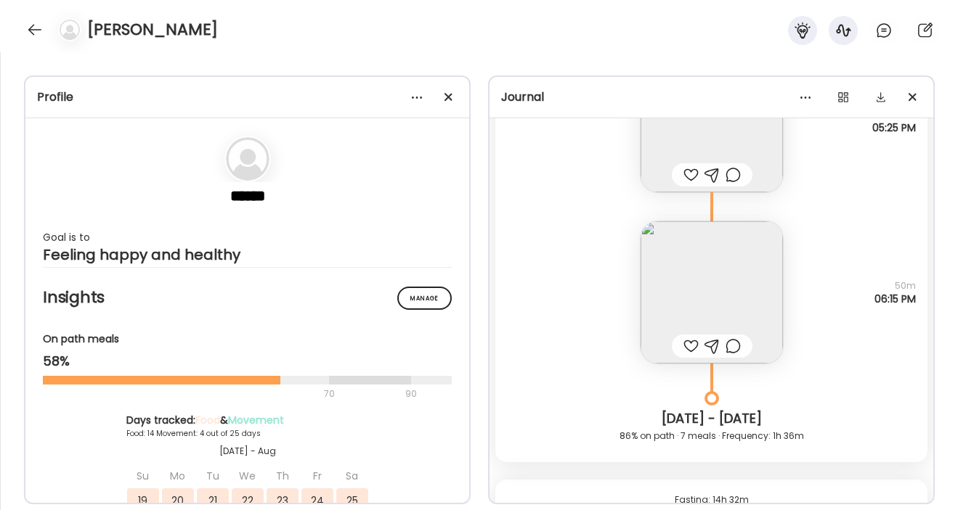
scroll to position [27136, 0]
click at [763, 290] on img at bounding box center [711, 288] width 142 height 142
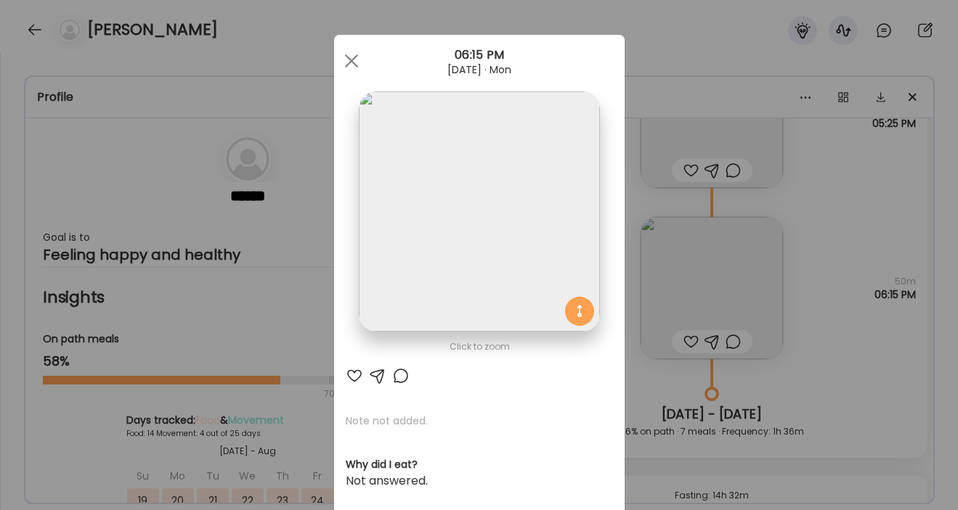
click at [471, 224] on img at bounding box center [479, 211] width 240 height 240
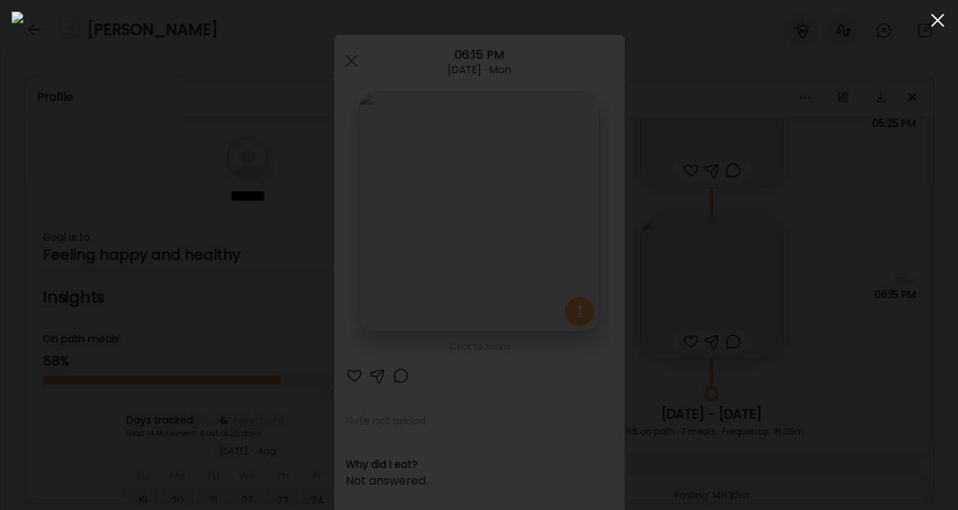
click at [860, 18] on span at bounding box center [937, 20] width 13 height 13
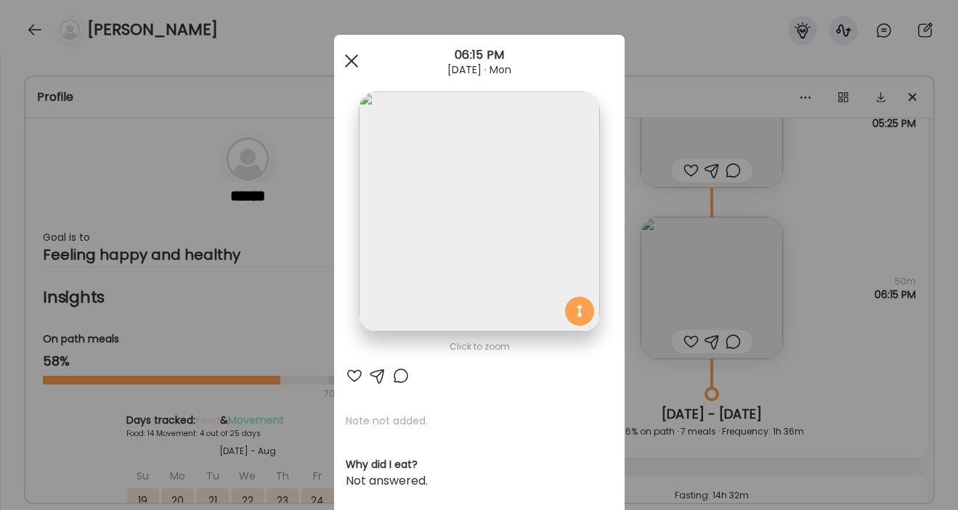
click at [354, 62] on div at bounding box center [351, 60] width 29 height 29
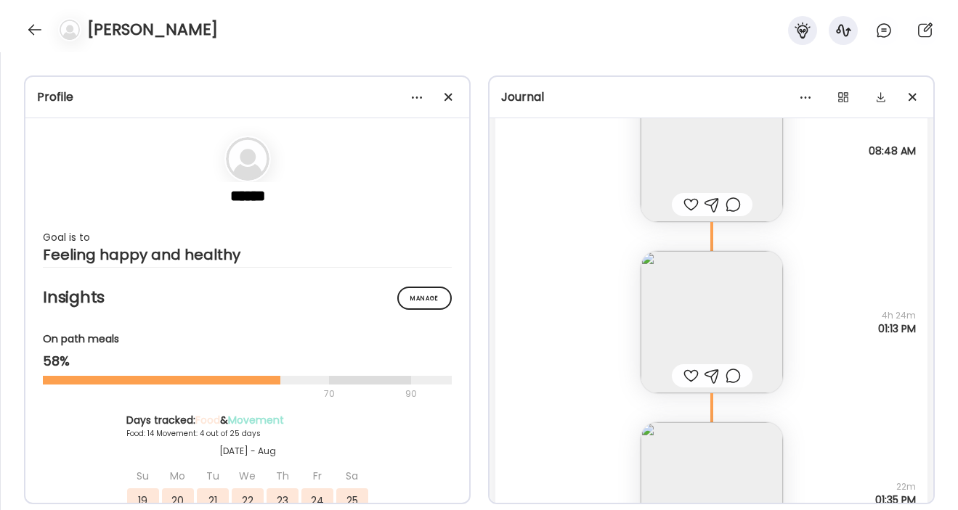
scroll to position [27635, 0]
click at [708, 343] on img at bounding box center [711, 318] width 142 height 142
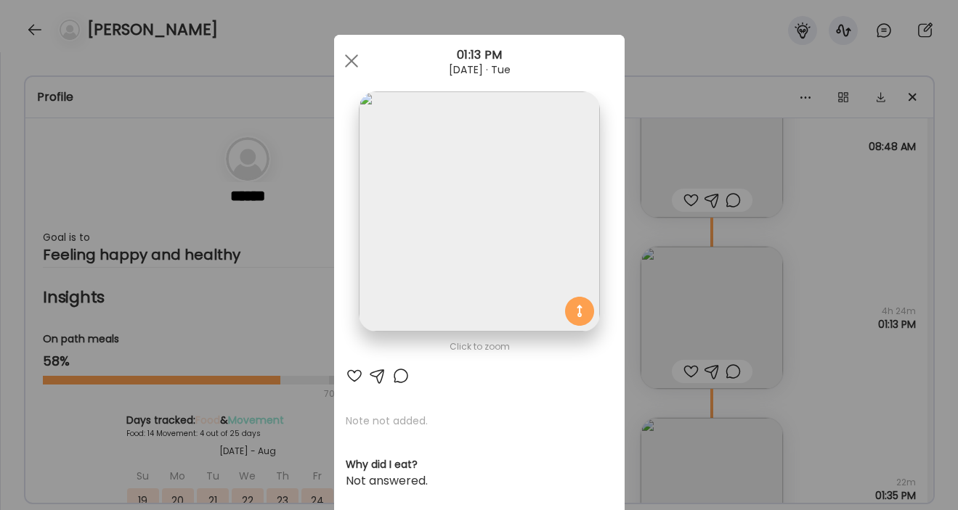
click at [491, 230] on img at bounding box center [479, 211] width 240 height 240
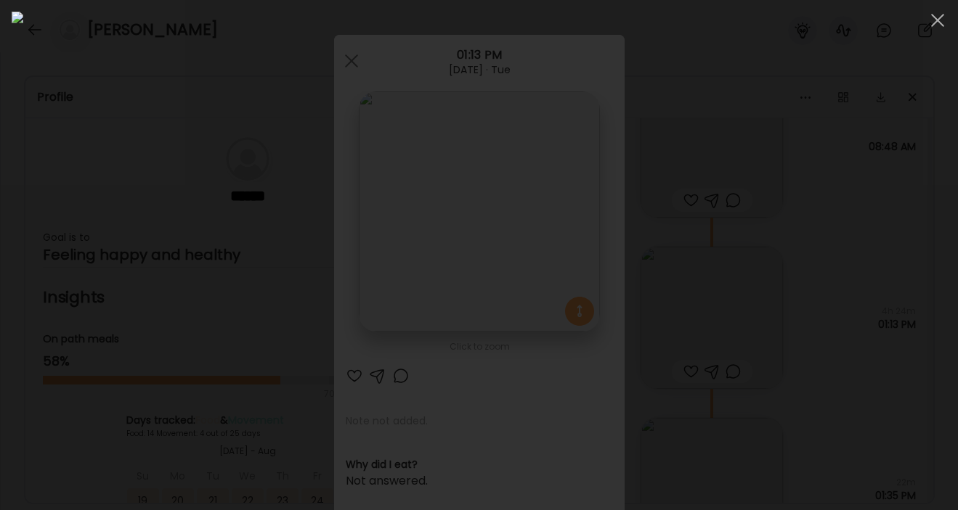
click at [841, 325] on div at bounding box center [479, 255] width 934 height 487
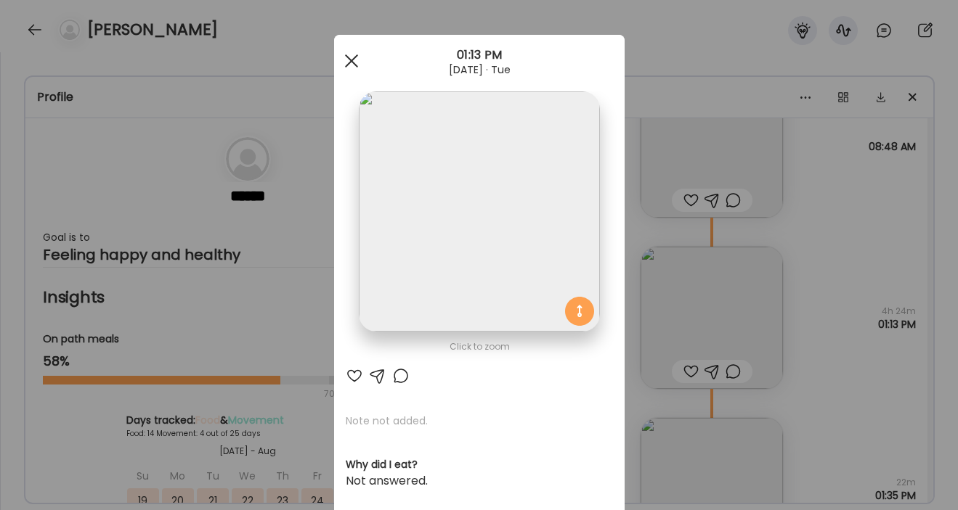
click at [344, 61] on div at bounding box center [351, 60] width 29 height 29
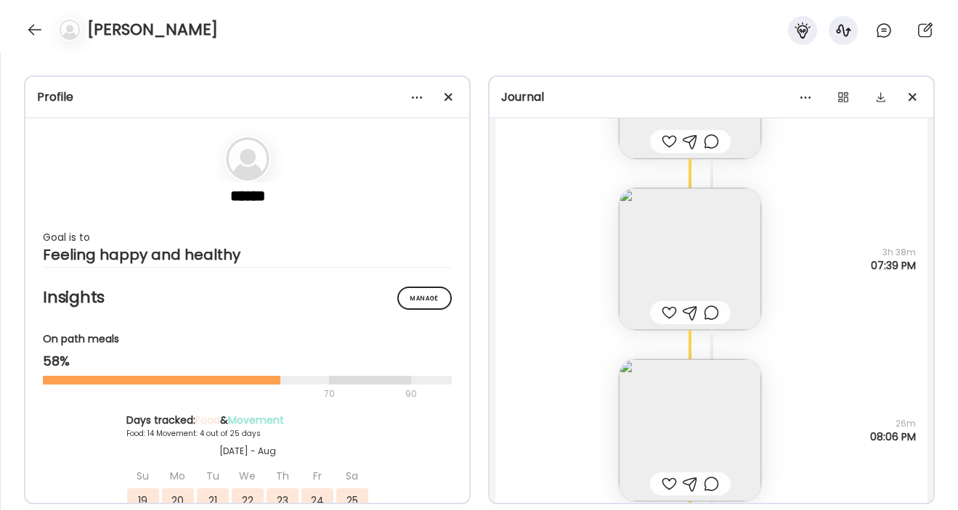
scroll to position [28285, 0]
click at [659, 257] on img at bounding box center [690, 257] width 142 height 142
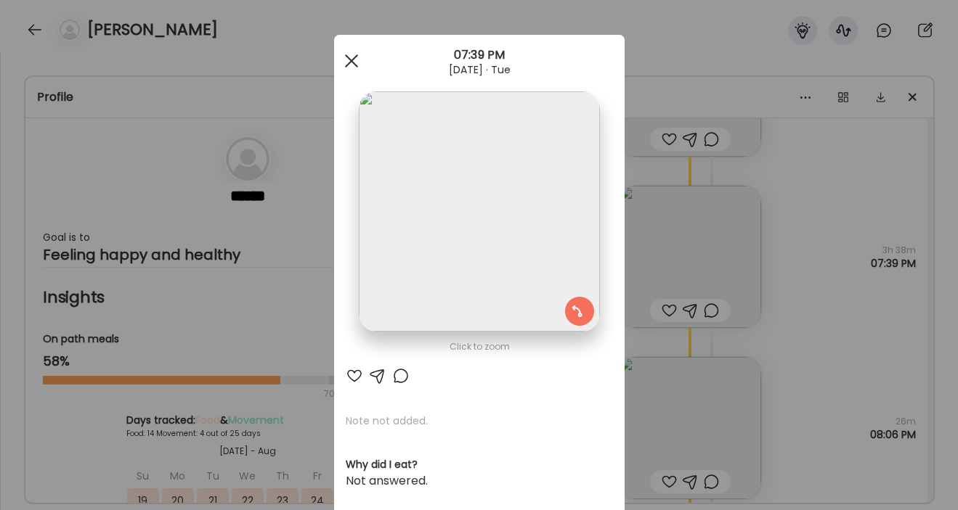
click at [354, 62] on span at bounding box center [350, 60] width 13 height 13
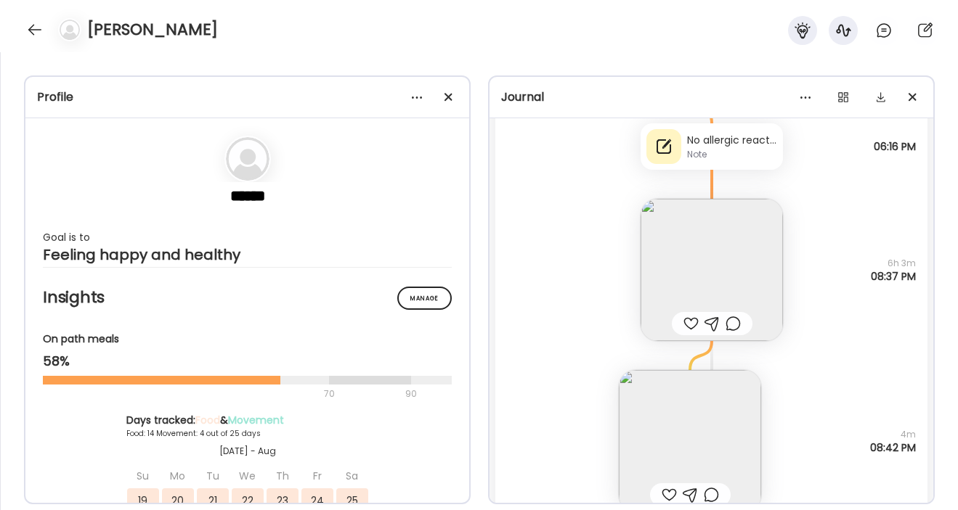
scroll to position [29664, 0]
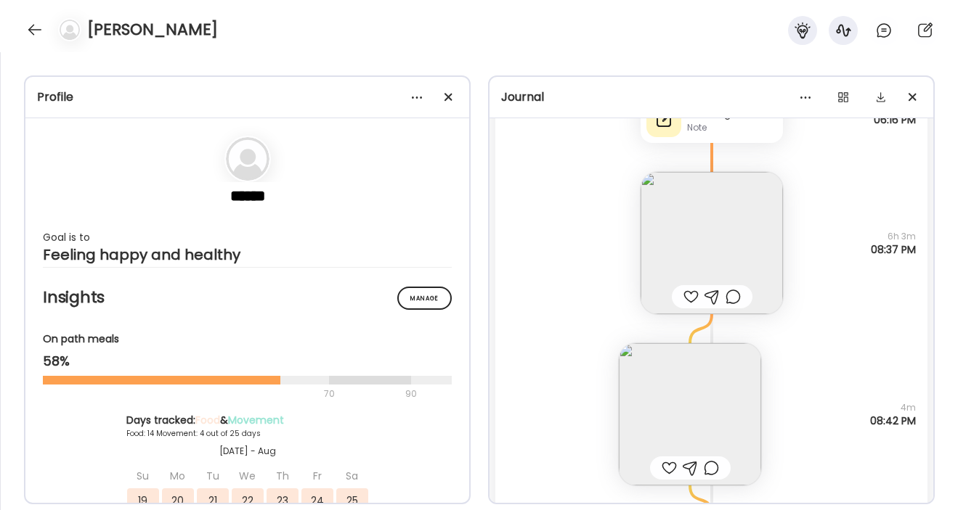
click at [710, 216] on img at bounding box center [711, 243] width 142 height 142
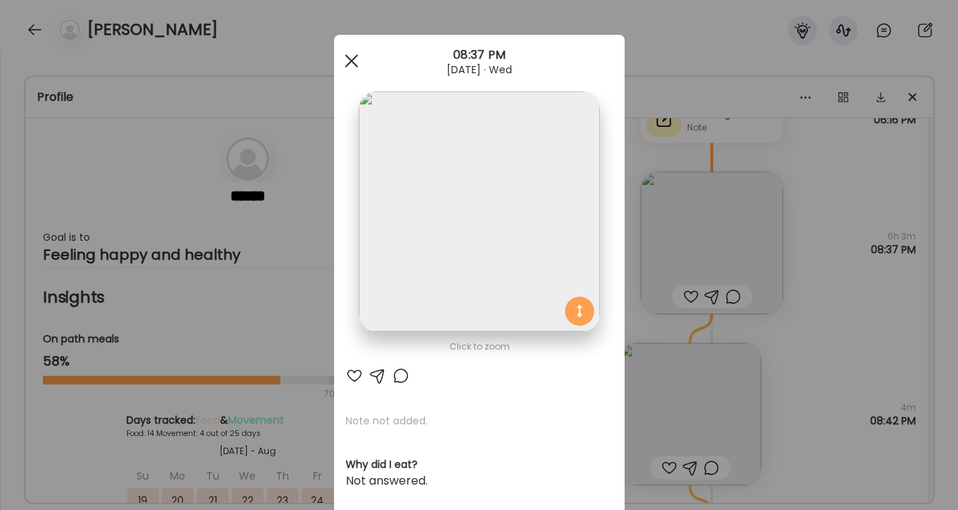
click at [344, 59] on div at bounding box center [351, 60] width 29 height 29
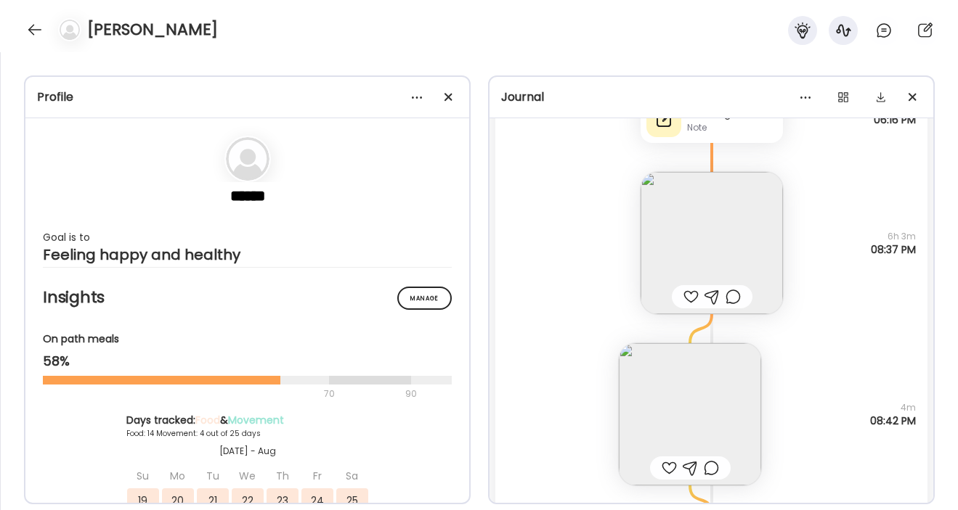
click at [717, 380] on img at bounding box center [690, 414] width 142 height 142
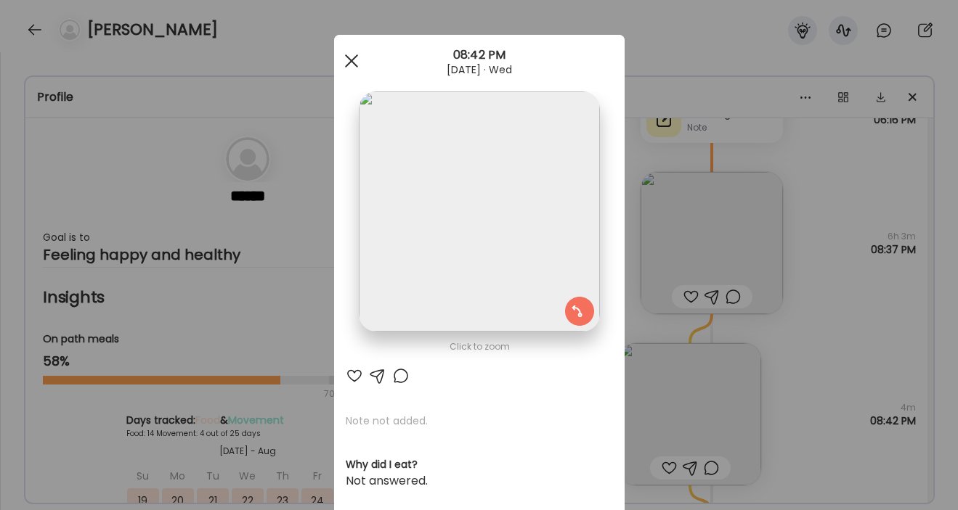
click at [354, 60] on div at bounding box center [351, 60] width 29 height 29
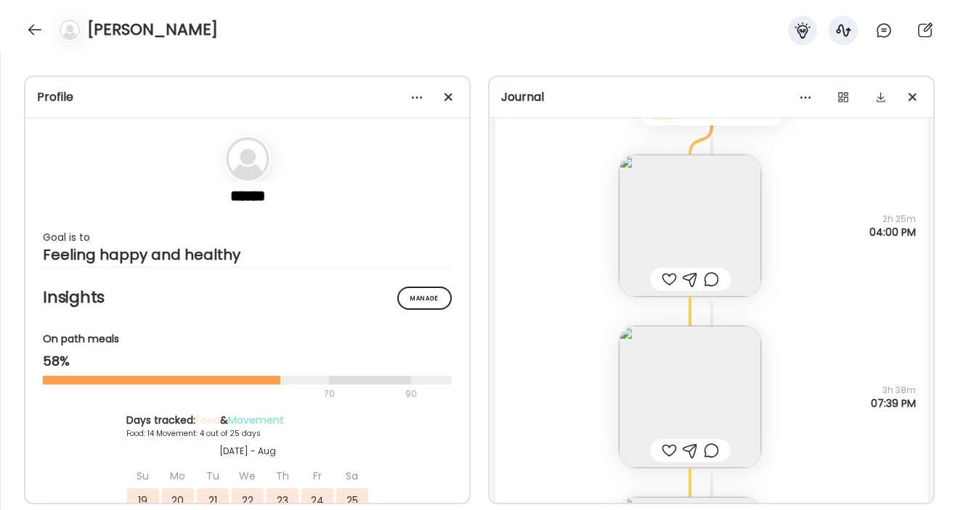
scroll to position [28147, 0]
click at [637, 399] on img at bounding box center [690, 396] width 142 height 142
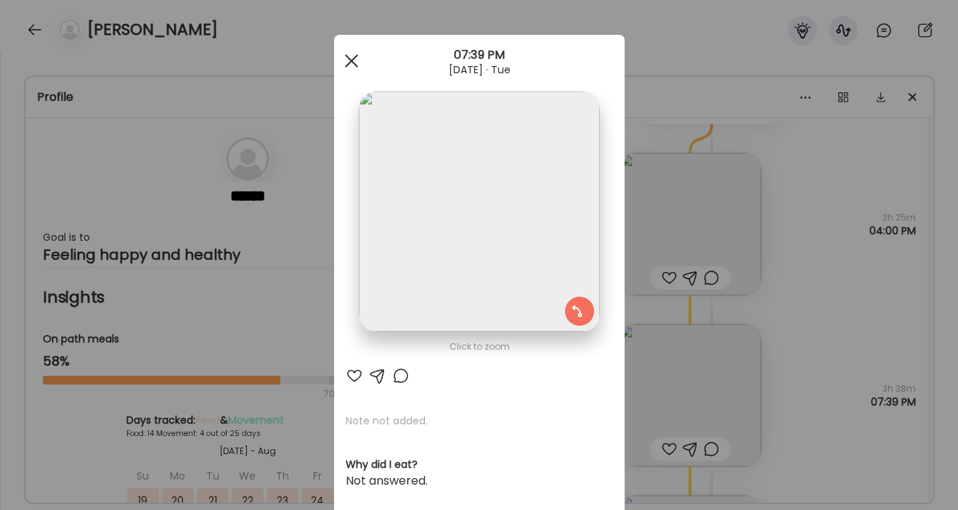
click at [354, 65] on span at bounding box center [350, 60] width 13 height 13
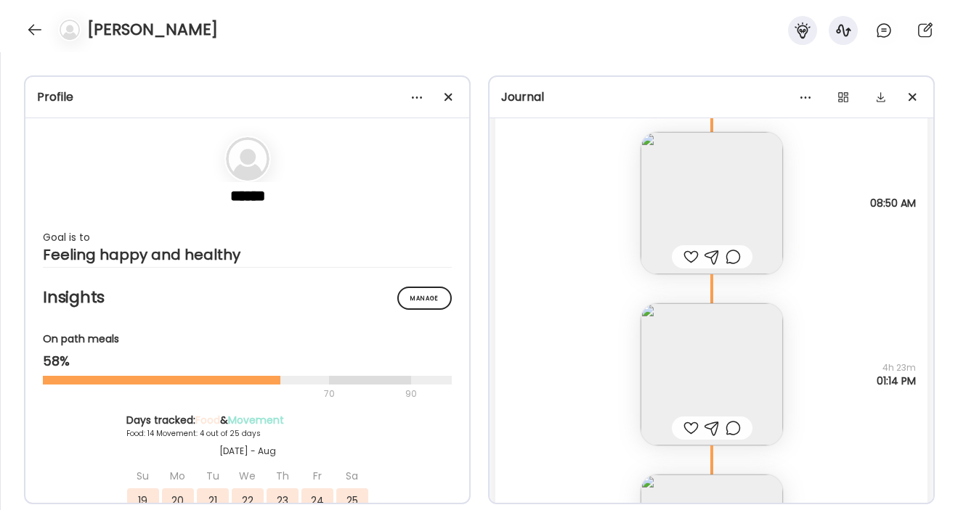
scroll to position [32275, 0]
click at [718, 354] on img at bounding box center [711, 367] width 142 height 142
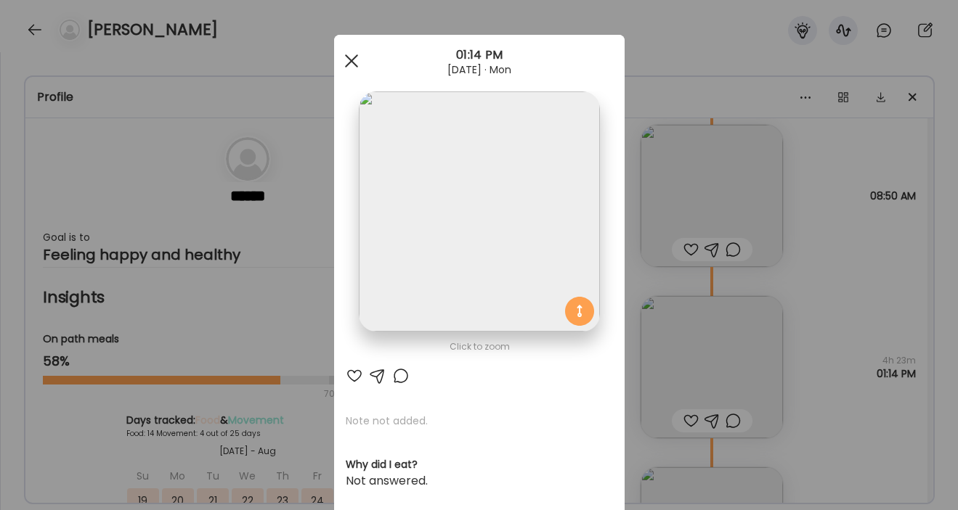
click at [348, 60] on span at bounding box center [350, 60] width 13 height 13
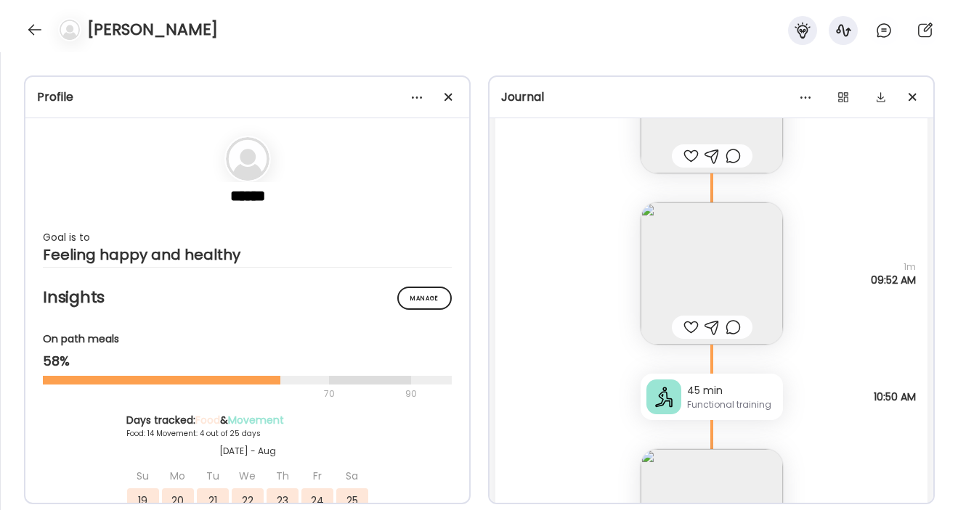
scroll to position [28910, 0]
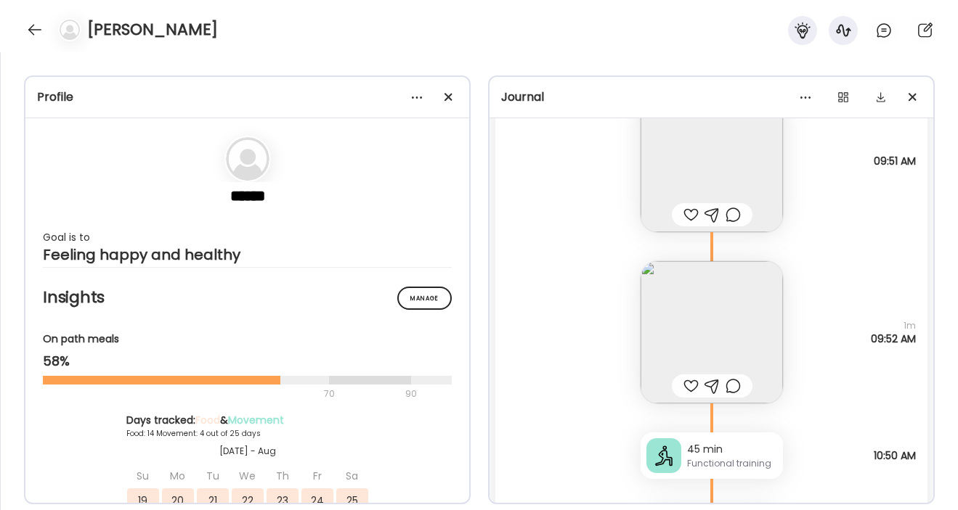
click at [745, 303] on img at bounding box center [711, 332] width 142 height 142
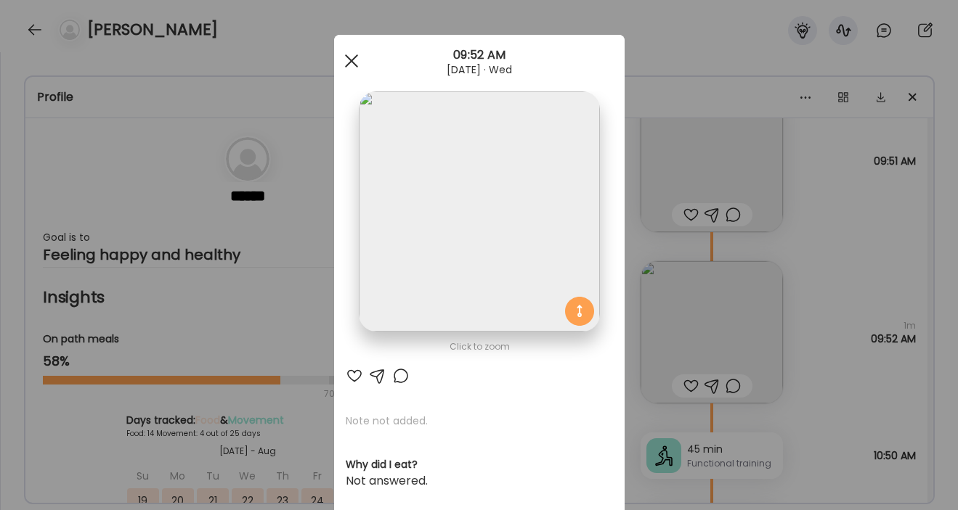
click at [354, 60] on div at bounding box center [351, 60] width 29 height 29
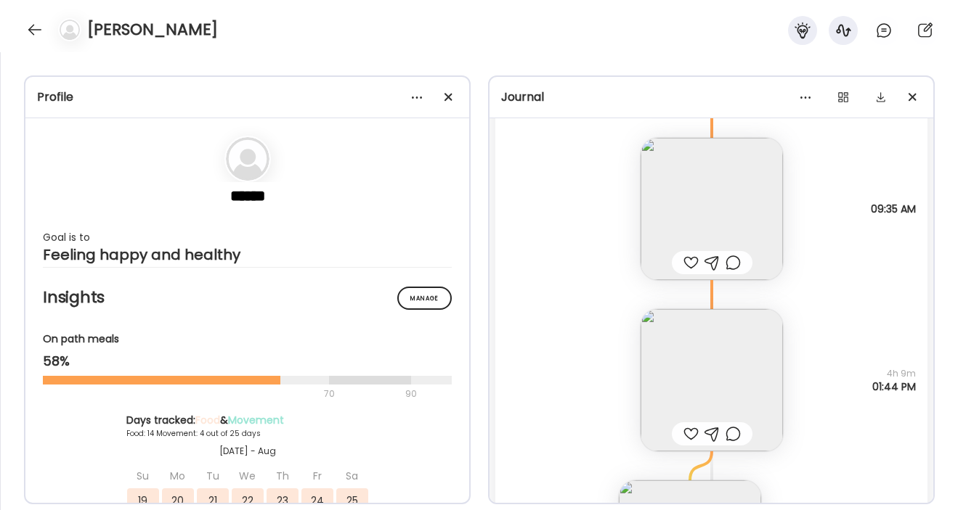
scroll to position [33090, 0]
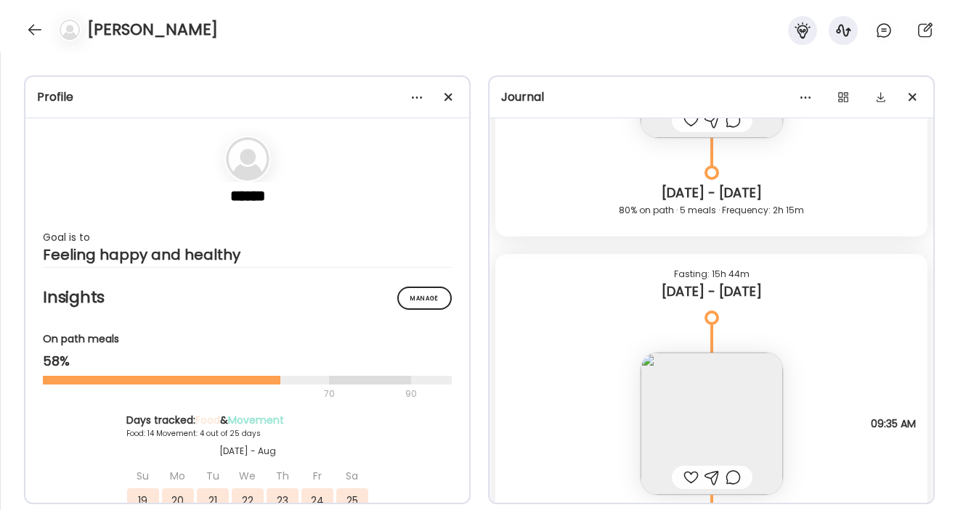
click at [741, 378] on img at bounding box center [711, 424] width 142 height 142
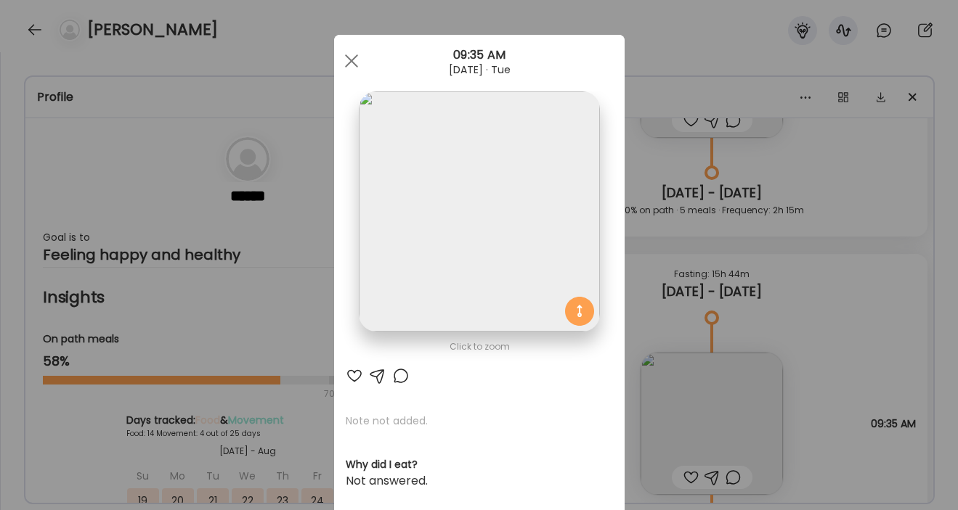
click at [517, 245] on img at bounding box center [479, 211] width 240 height 240
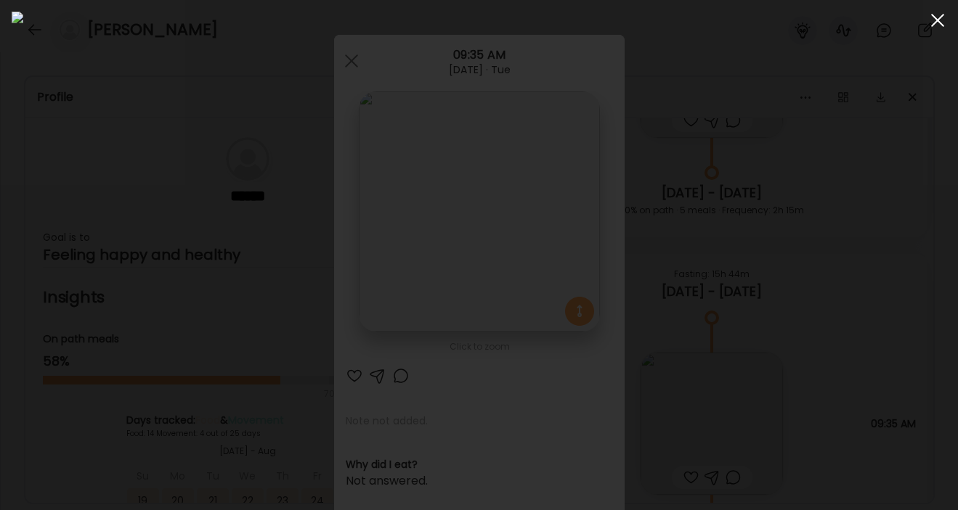
click at [860, 22] on span at bounding box center [937, 20] width 13 height 13
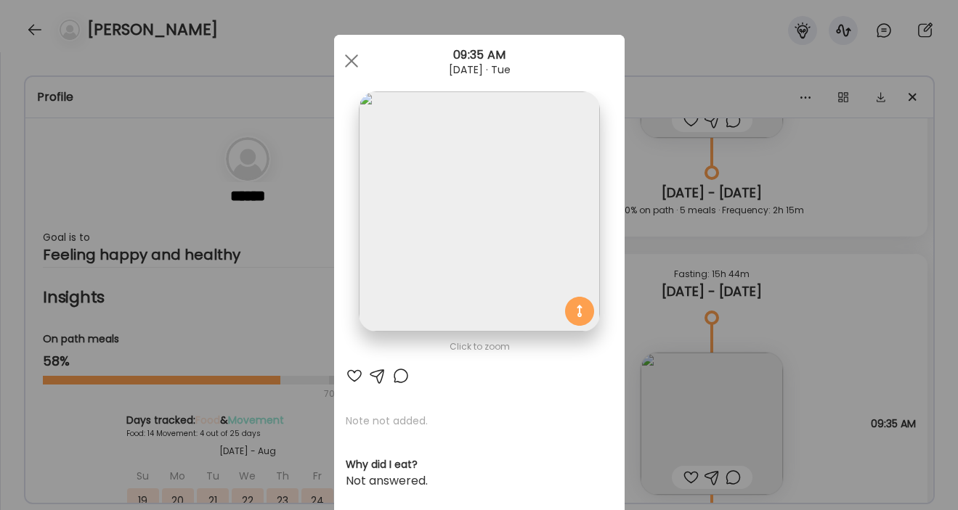
drag, startPoint x: 353, startPoint y: 58, endPoint x: 390, endPoint y: 84, distance: 45.3
click at [353, 58] on span at bounding box center [350, 60] width 13 height 13
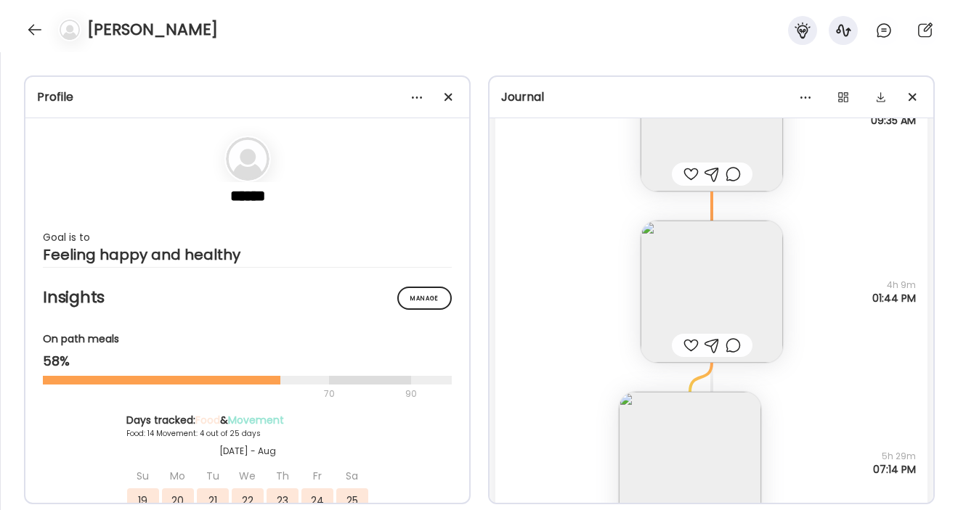
scroll to position [33466, 0]
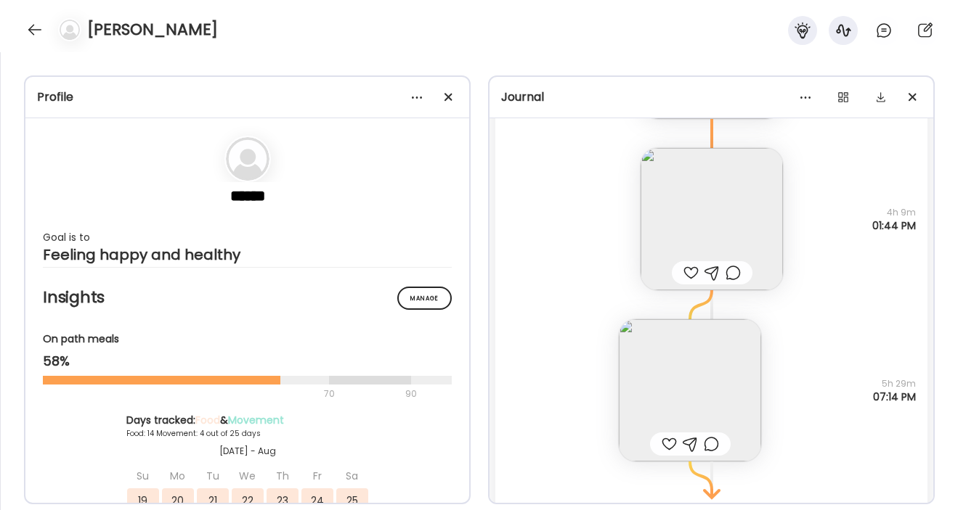
click at [730, 226] on img at bounding box center [711, 219] width 142 height 142
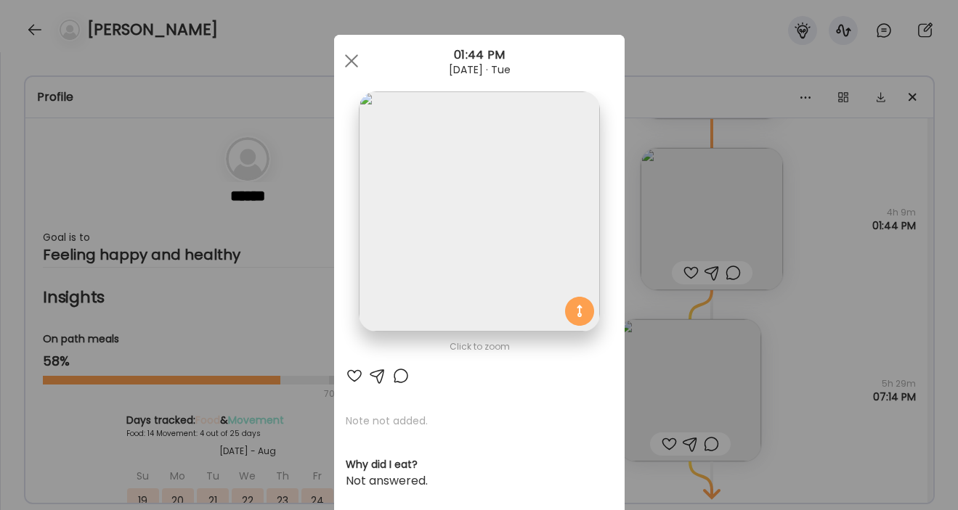
click at [508, 295] on img at bounding box center [479, 211] width 240 height 240
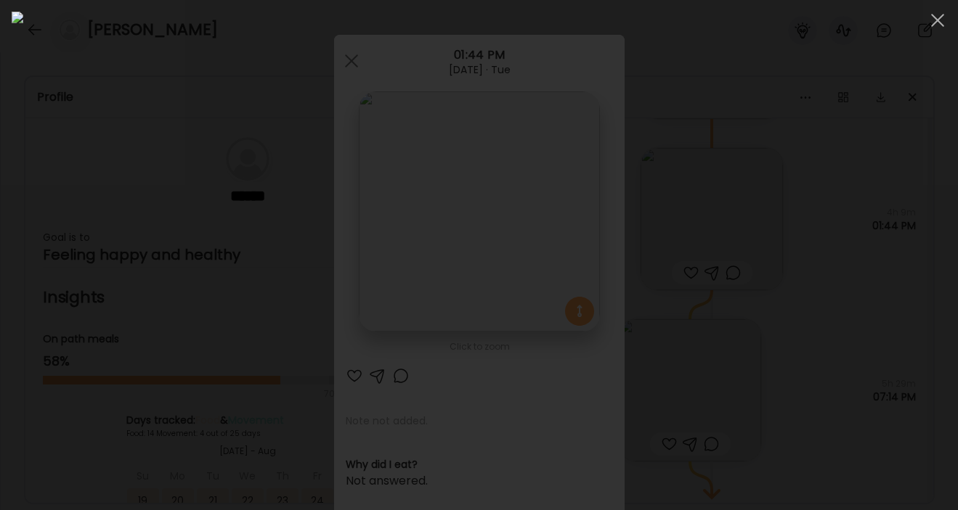
click at [842, 430] on div at bounding box center [479, 255] width 934 height 487
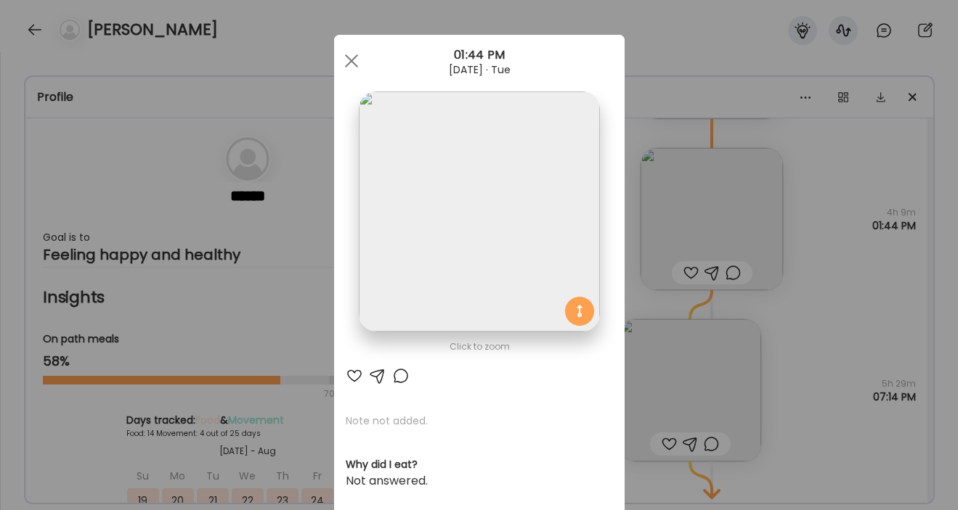
drag, startPoint x: 353, startPoint y: 62, endPoint x: 367, endPoint y: 91, distance: 32.1
click at [353, 62] on span at bounding box center [350, 60] width 13 height 13
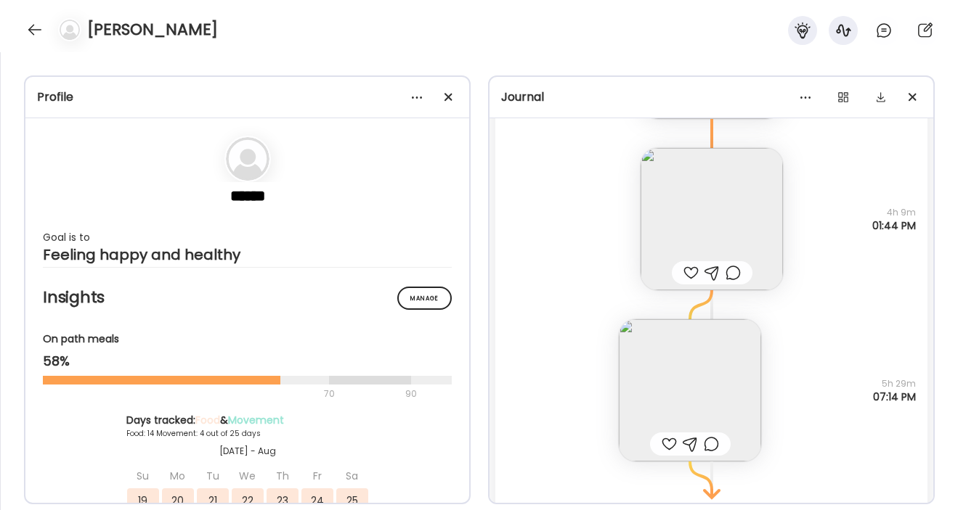
scroll to position [33546, 0]
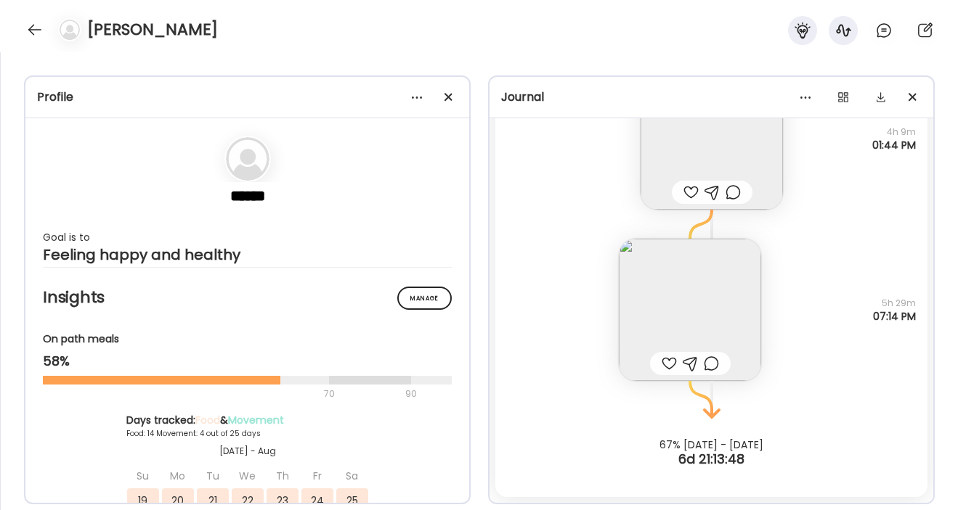
click at [674, 290] on img at bounding box center [690, 310] width 142 height 142
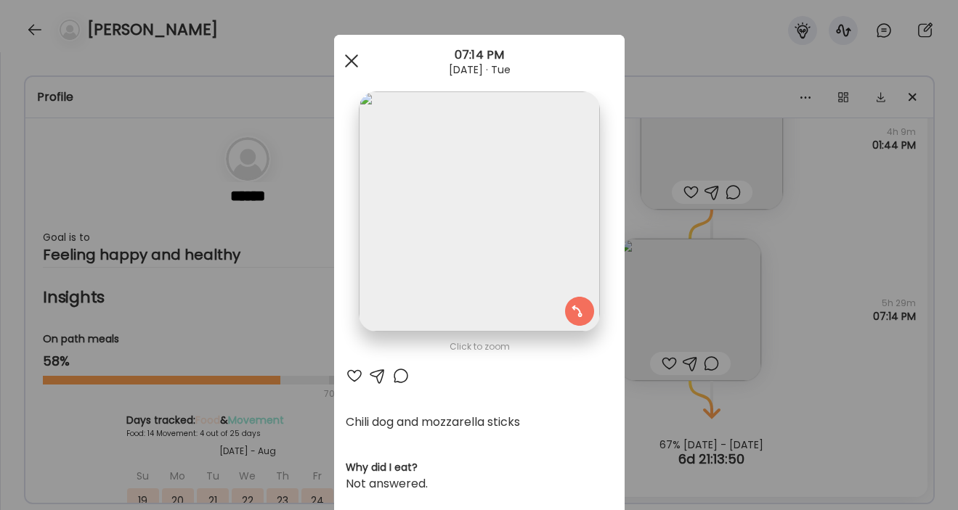
click at [348, 59] on span at bounding box center [350, 60] width 13 height 13
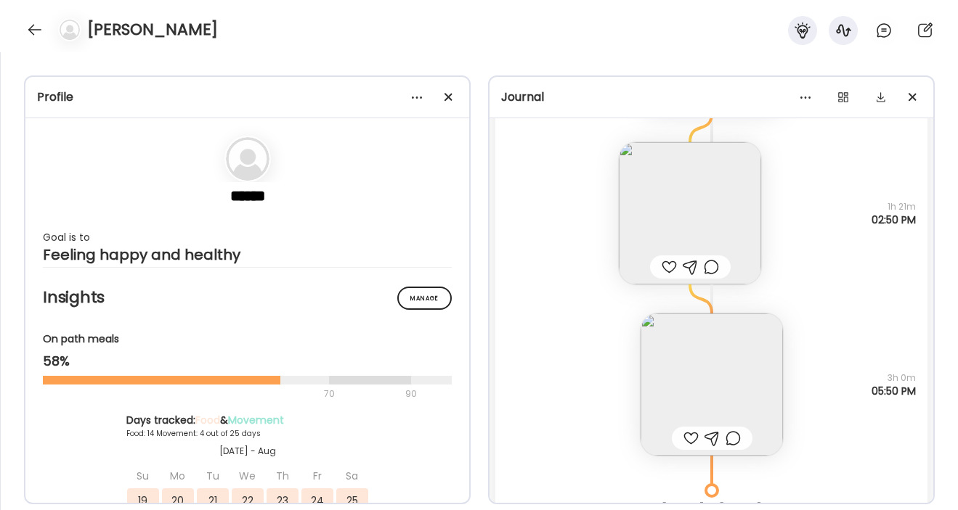
scroll to position [32773, 0]
click at [721, 359] on img at bounding box center [711, 383] width 142 height 142
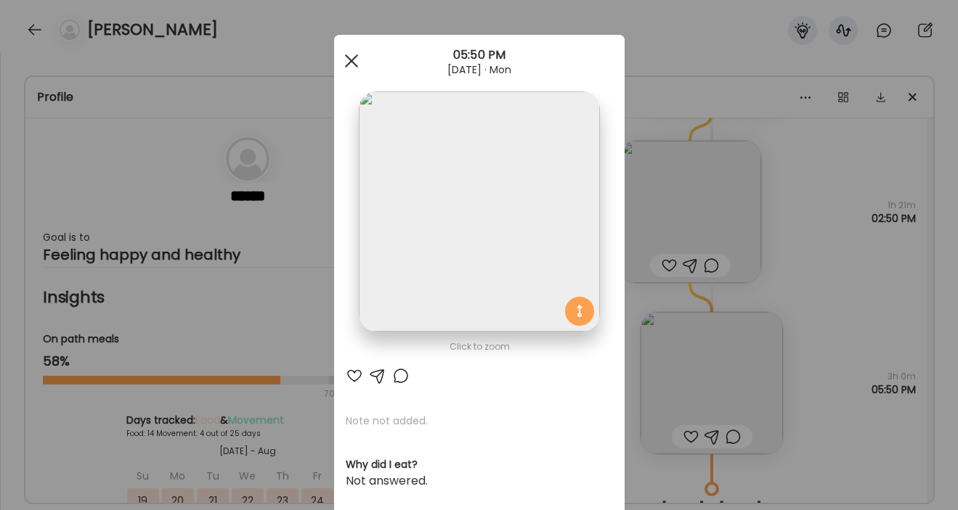
click at [354, 58] on span at bounding box center [350, 60] width 13 height 13
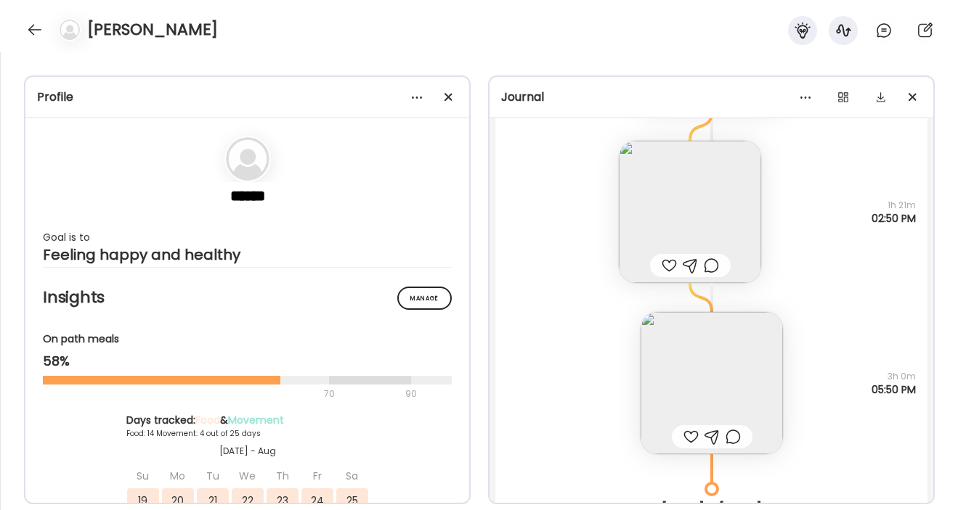
click at [689, 367] on img at bounding box center [711, 383] width 142 height 142
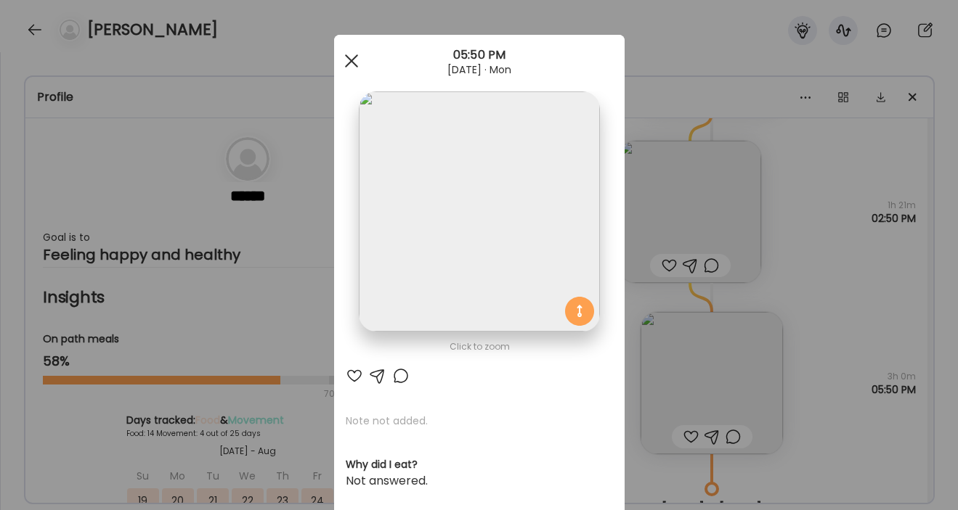
click at [348, 60] on div at bounding box center [351, 60] width 29 height 29
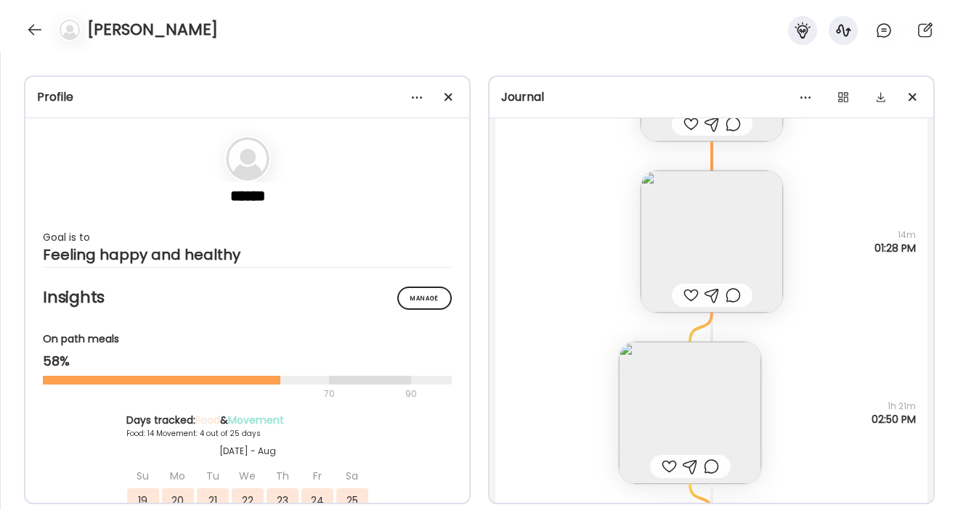
scroll to position [32576, 0]
click at [714, 248] on img at bounding box center [711, 238] width 142 height 142
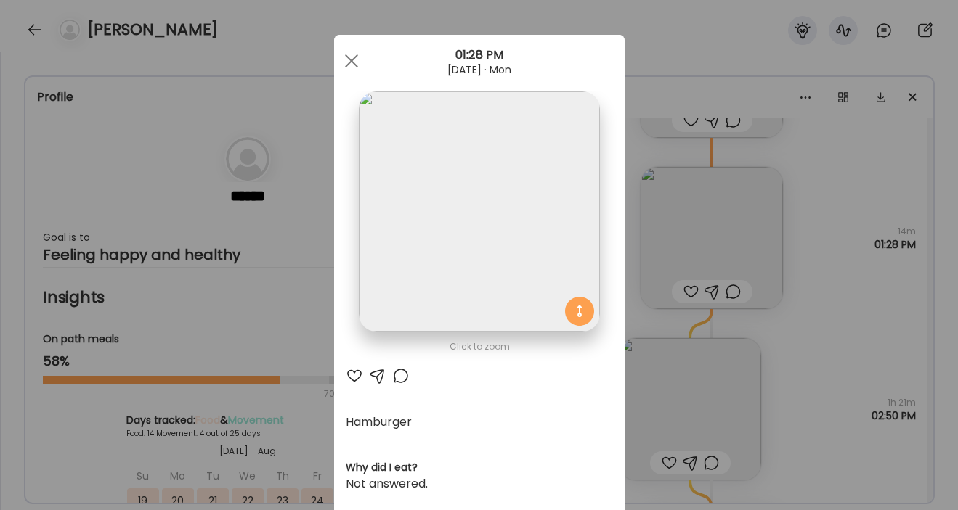
click at [504, 250] on img at bounding box center [479, 211] width 240 height 240
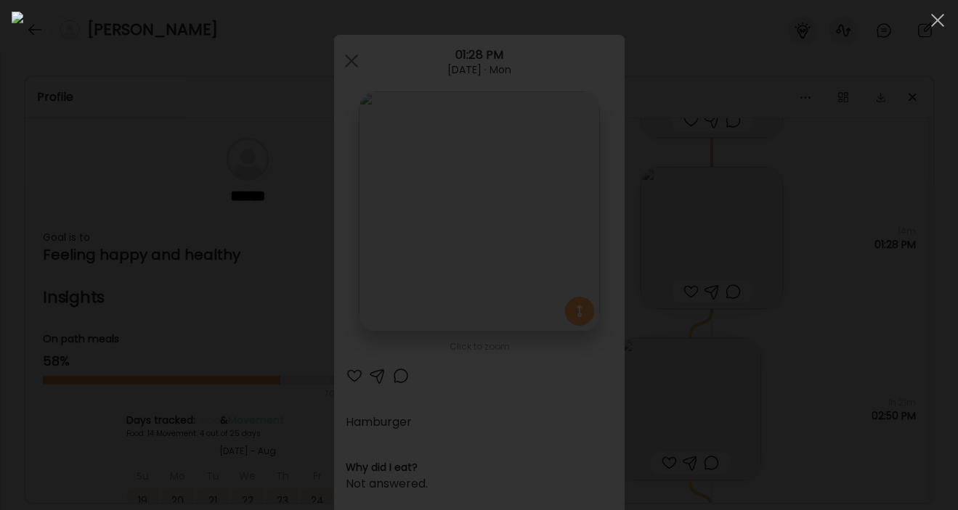
click at [823, 356] on div at bounding box center [479, 255] width 934 height 487
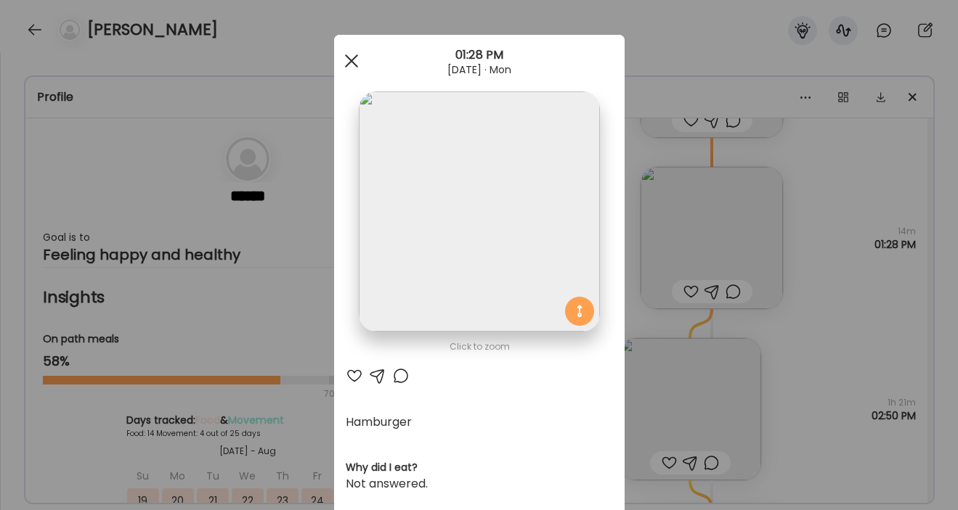
click at [354, 58] on span at bounding box center [350, 60] width 13 height 13
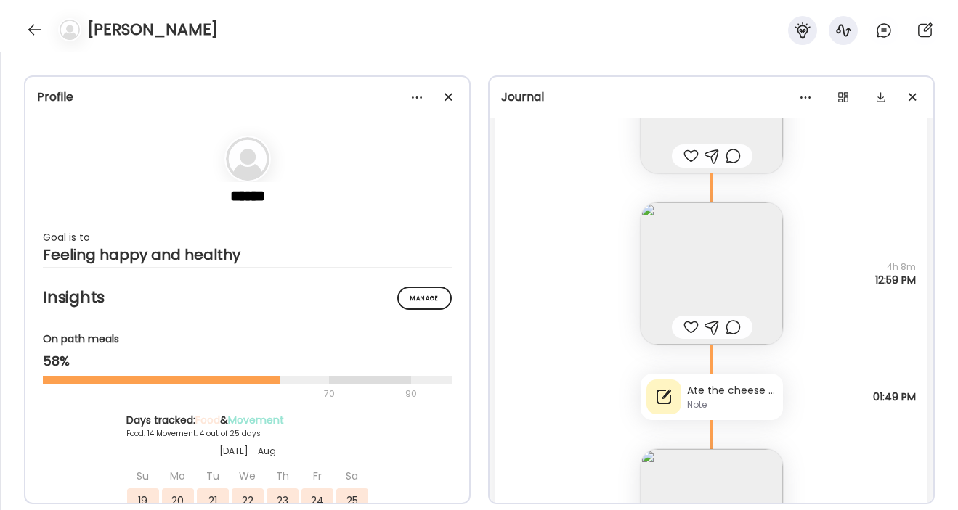
scroll to position [30277, 0]
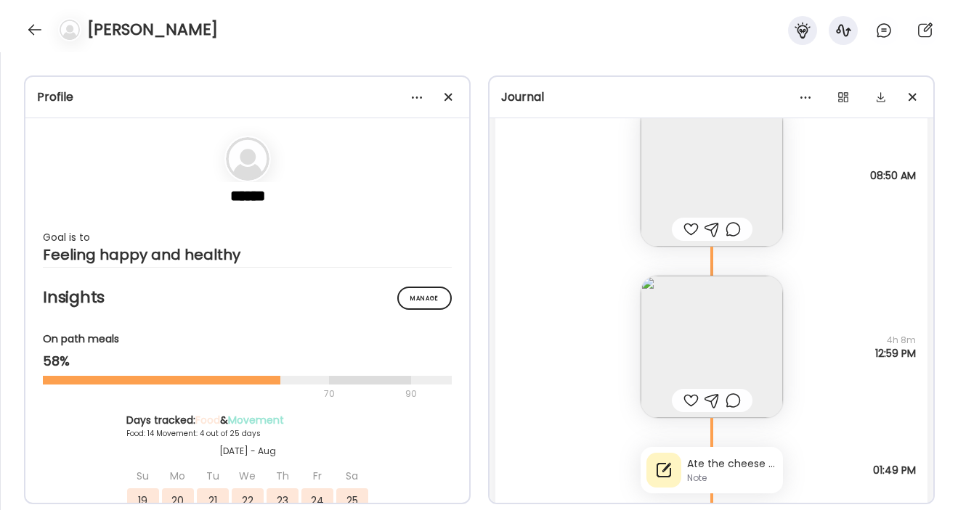
click at [714, 309] on img at bounding box center [711, 347] width 142 height 142
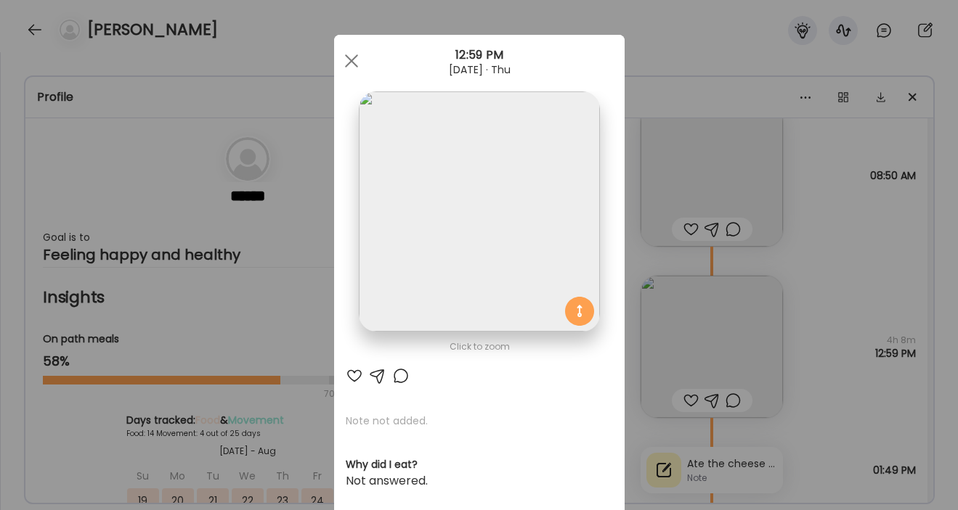
click at [523, 213] on img at bounding box center [479, 211] width 240 height 240
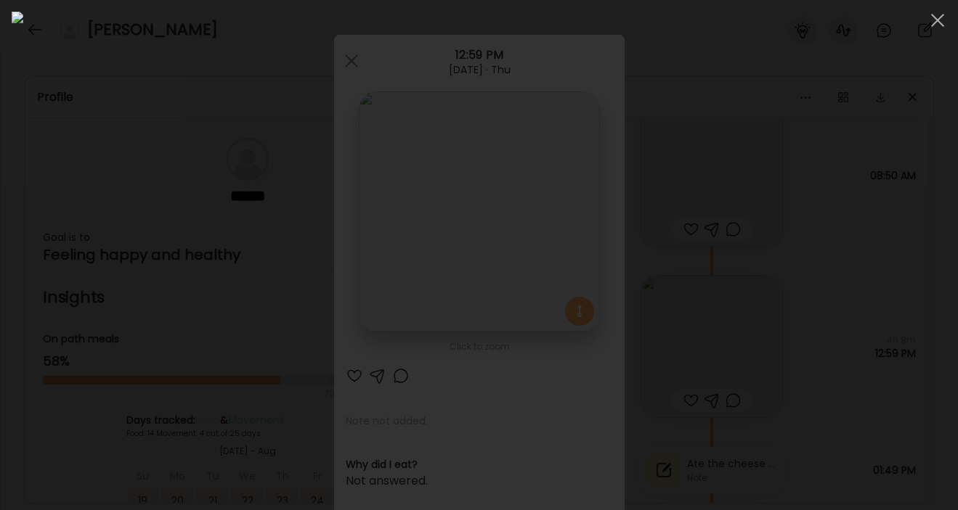
click at [849, 298] on div at bounding box center [479, 255] width 934 height 487
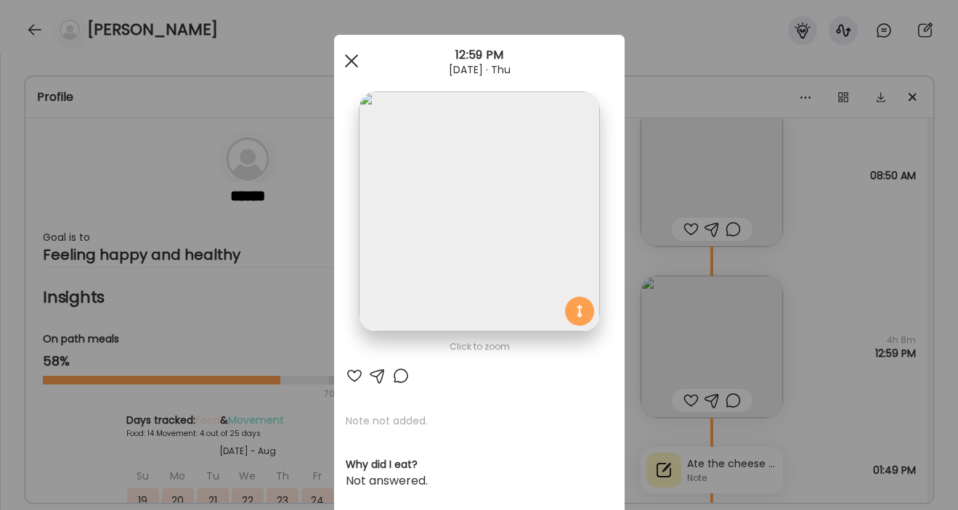
click at [346, 67] on span at bounding box center [350, 60] width 13 height 13
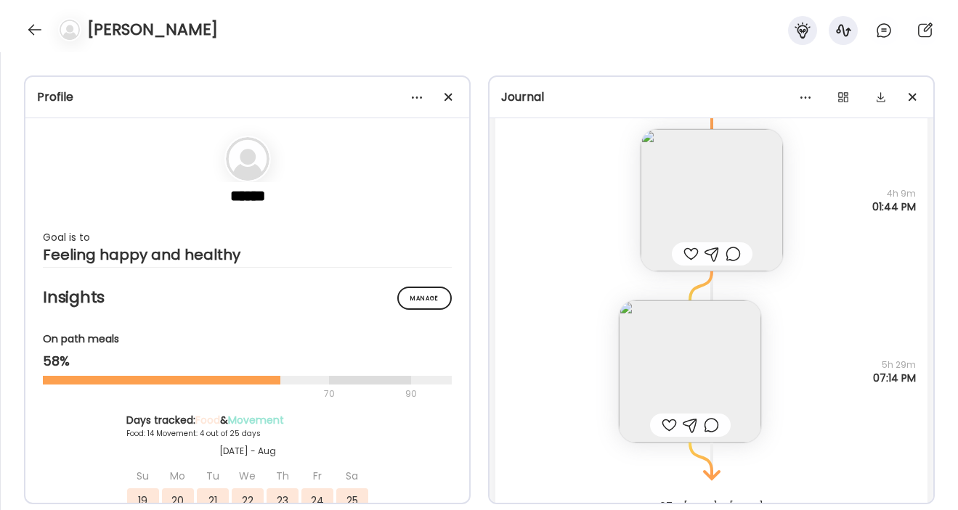
scroll to position [33546, 0]
